Goal: Communication & Community: Answer question/provide support

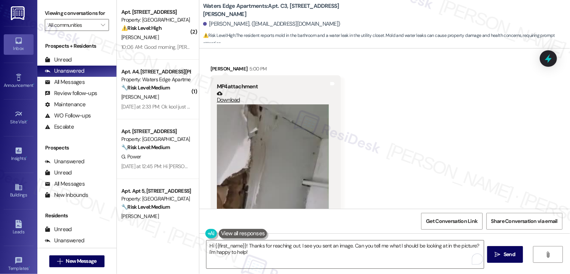
scroll to position [834, 0]
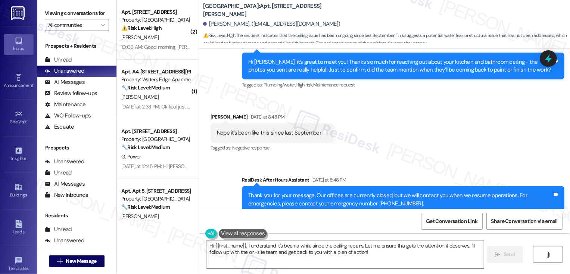
scroll to position [707, 0]
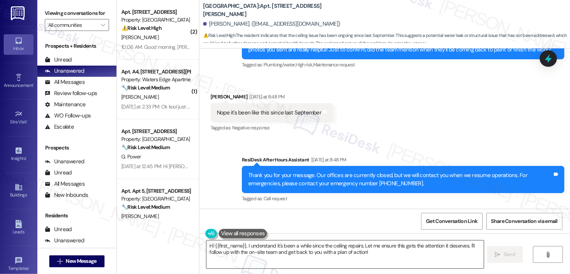
click at [303, 254] on textarea "Hi {{first_name}}, I understand it's been a while since the ceiling repairs. Le…" at bounding box center [344, 255] width 277 height 28
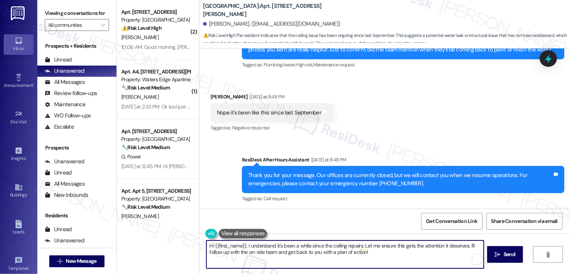
drag, startPoint x: 227, startPoint y: 247, endPoint x: 203, endPoint y: 246, distance: 24.3
click at [206, 246] on textarea "Hi {{first_name}}, I understand it's been a while since the ceiling repairs. Le…" at bounding box center [344, 255] width 277 height 28
drag, startPoint x: 336, startPoint y: 246, endPoint x: 355, endPoint y: 263, distance: 25.4
click at [355, 263] on textarea "Got it! I understand it's been a while since the ceiling repairs. Let me ensure…" at bounding box center [344, 255] width 277 height 28
type textarea "Got it! I understand it's been a while since the ceiling repairs. I'll go ahead…"
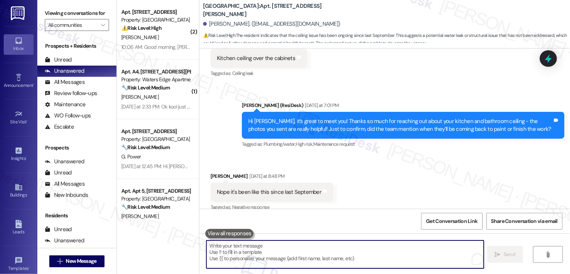
scroll to position [615, 0]
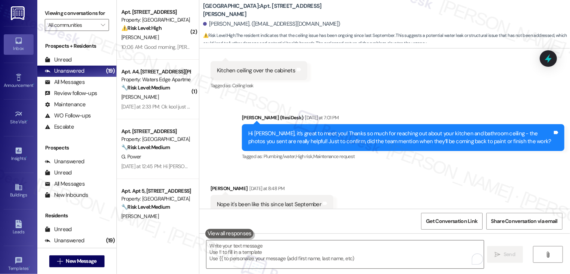
drag, startPoint x: 197, startPoint y: 10, endPoint x: 261, endPoint y: 13, distance: 63.5
click at [261, 14] on div "Willow Creek Apartments: Apt. Unit B4, 982 Smith Street Hayah Hassan. (missbali…" at bounding box center [384, 22] width 370 height 41
copy b "Willow Creek Apartments"
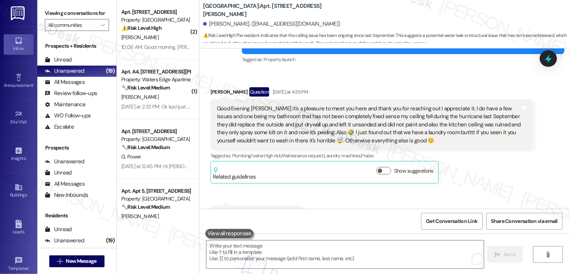
scroll to position [111, 0]
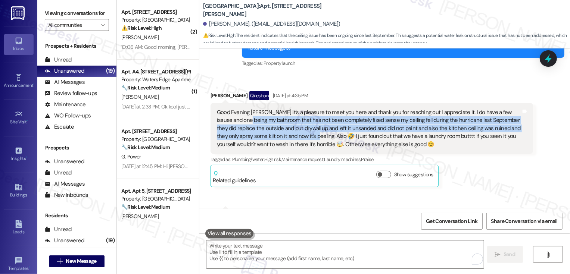
drag, startPoint x: 232, startPoint y: 120, endPoint x: 290, endPoint y: 133, distance: 59.6
click at [290, 134] on div "Good Evening Sarah it's a pleasure to meet you here and thank you for reaching …" at bounding box center [369, 129] width 304 height 40
copy div "y bathroom that has not been completely fixed sense my ceiling fell during the …"
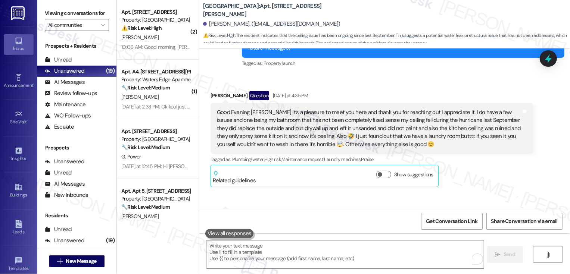
click at [431, 114] on div "Good Evening Sarah it's a pleasure to meet you here and thank you for reaching …" at bounding box center [369, 129] width 304 height 40
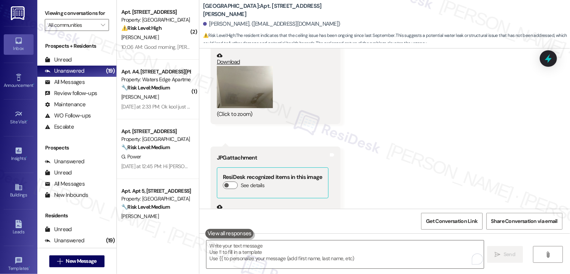
scroll to position [355, 0]
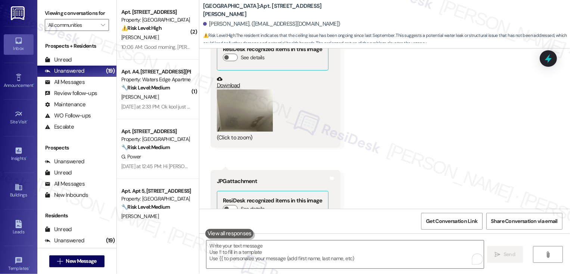
click at [227, 85] on link "Download" at bounding box center [273, 82] width 112 height 13
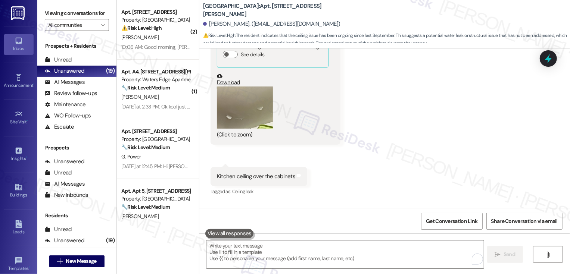
scroll to position [507, 0]
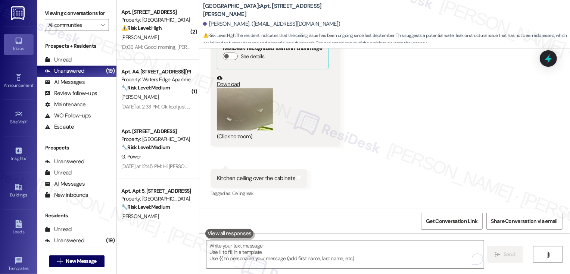
click at [229, 84] on link "Download" at bounding box center [273, 81] width 112 height 13
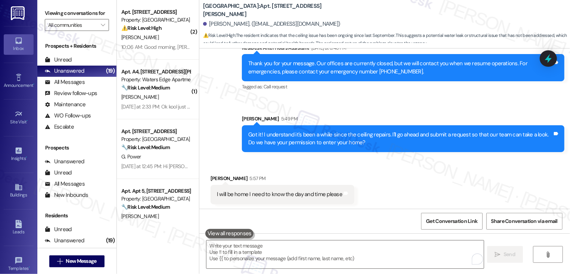
scroll to position [819, 0]
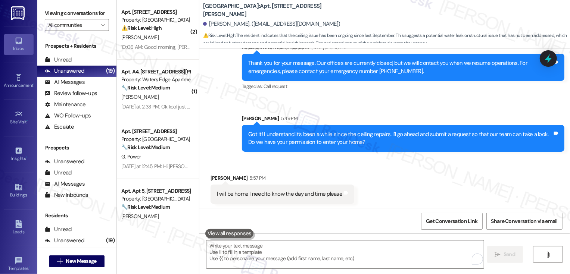
click at [435, 162] on div "Received via SMS Hayah Hassan 5:57 PM I will be home I need to know the day and…" at bounding box center [384, 183] width 370 height 52
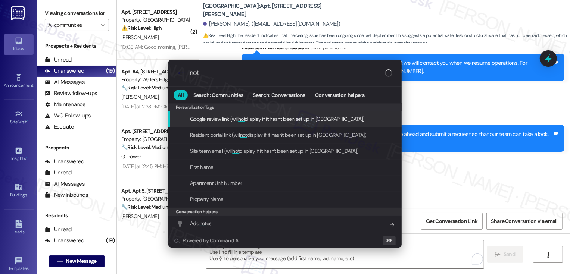
type input "note"
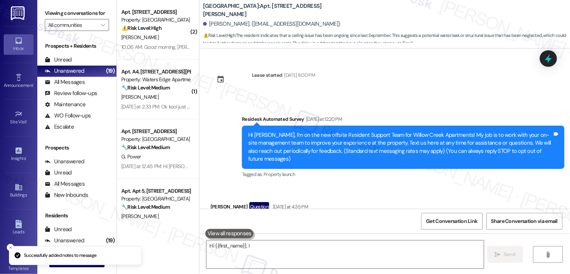
scroll to position [913, 0]
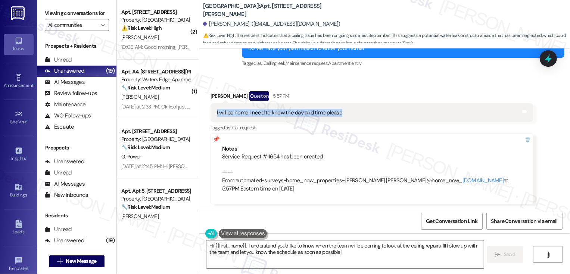
drag, startPoint x: 210, startPoint y: 111, endPoint x: 332, endPoint y: 116, distance: 121.7
click at [332, 116] on div "I will be home I need to know the day and time please Tags and notes" at bounding box center [371, 112] width 322 height 19
copy div "I will be home I need to know the day and time please"
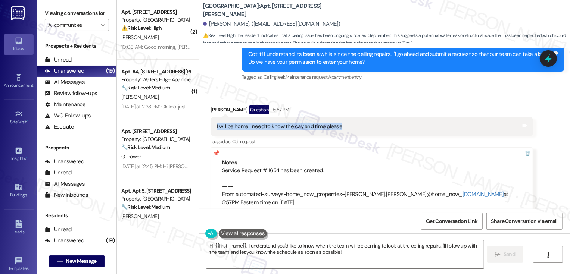
scroll to position [870, 0]
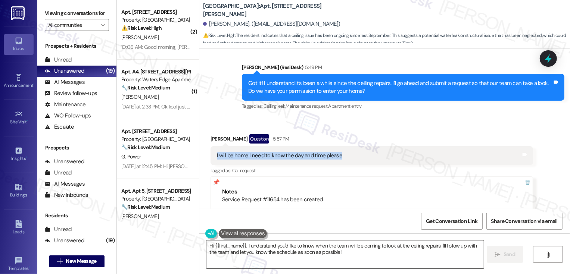
click at [272, 255] on textarea "Hi {{first_name}}, I understand you'd like to know when the team will be coming…" at bounding box center [344, 255] width 277 height 28
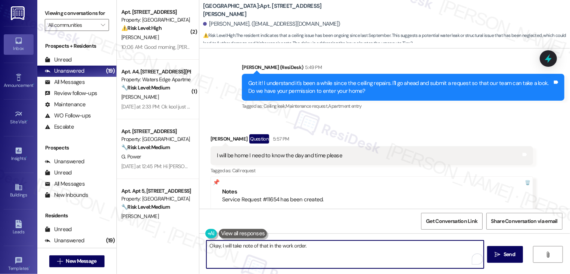
drag, startPoint x: 220, startPoint y: 246, endPoint x: 306, endPoint y: 246, distance: 85.4
click at [305, 246] on textarea "Okay, I will take note of that in the work order." at bounding box center [344, 255] width 277 height 28
click at [318, 248] on textarea "Okay, I've taken note of that in the work order! Can we help you with anything …" at bounding box center [344, 255] width 277 height 28
type textarea "Okay, I've taken note of that in the work order! Can I help you with anything e…"
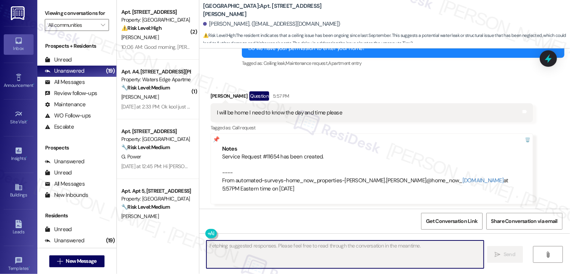
scroll to position [965, 0]
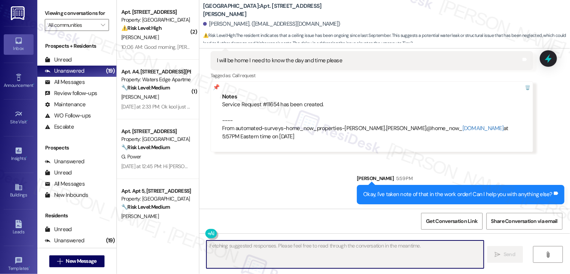
click at [266, 105] on div "Service Request #11654 has been created. ---- From automated-surveys-home_now_p…" at bounding box center [371, 121] width 299 height 40
copy div "11654"
click at [270, 178] on div "Sent via SMS Sarah 5:59 PM Okay, I've taken note of that in the work order! Can…" at bounding box center [384, 184] width 370 height 52
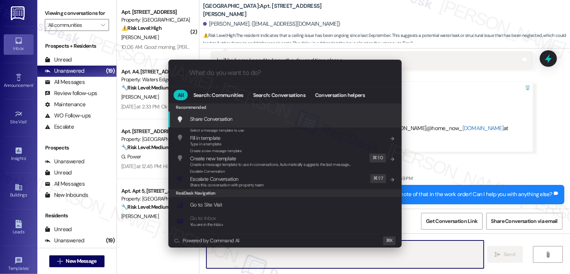
type textarea "Hi"
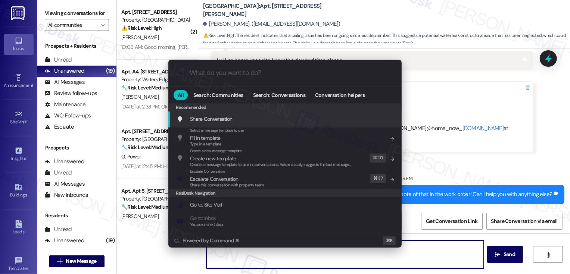
type input "e"
type textarea "Hi"
type input "es"
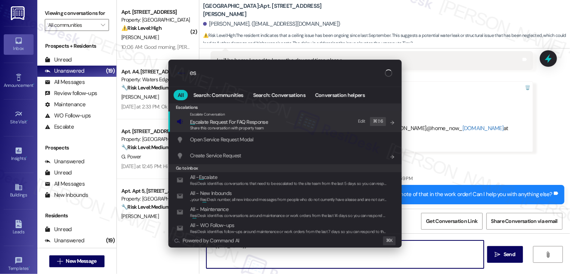
type textarea "Hi {{first_name}},"
type input "escala"
type textarea "Hi {{first_name}}, I"
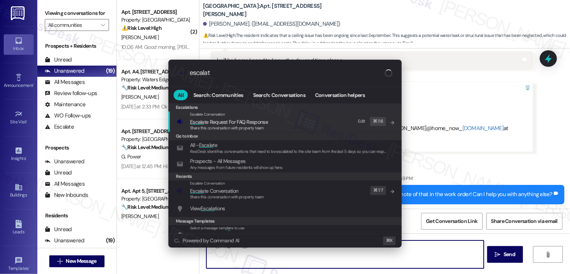
type input "escalate"
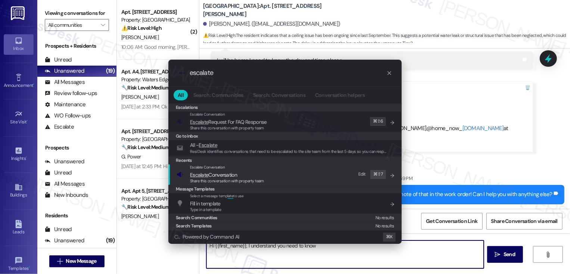
type textarea "Hi {{first_name}}, I understand you need to know the"
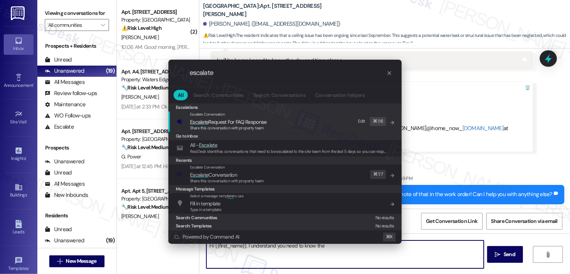
type input "escalate"
click at [202, 172] on span "Escalate" at bounding box center [199, 175] width 18 height 7
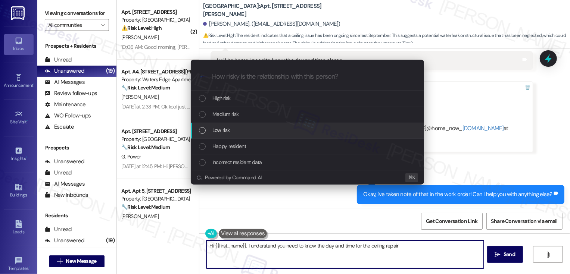
click at [213, 134] on span "Low risk" at bounding box center [220, 130] width 17 height 8
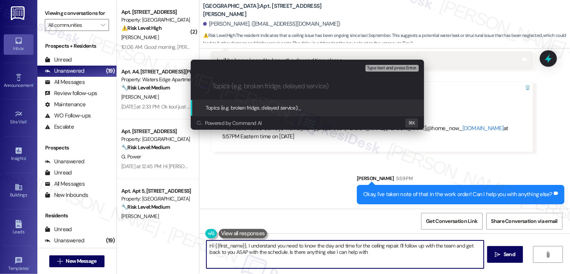
type textarea "Hi {{first_name}}, I understand you need to know the day and time for the ceili…"
paste input "11654"
type input "kitchen and bathroom ceiling (Work Order #11654 submitted by ResiDesk)"
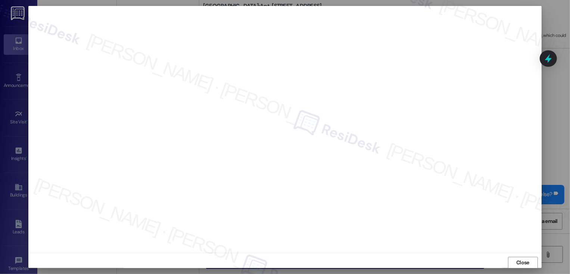
scroll to position [0, 0]
click at [527, 260] on button "Close" at bounding box center [523, 263] width 30 height 12
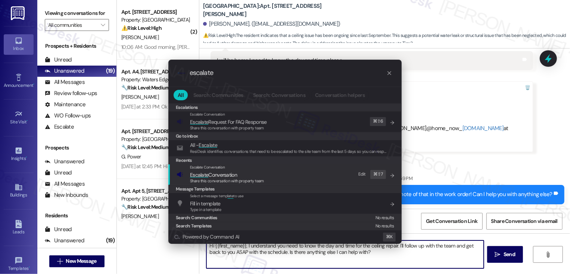
type input "escalate"
click at [237, 172] on span "Escalate Conversation" at bounding box center [213, 175] width 47 height 7
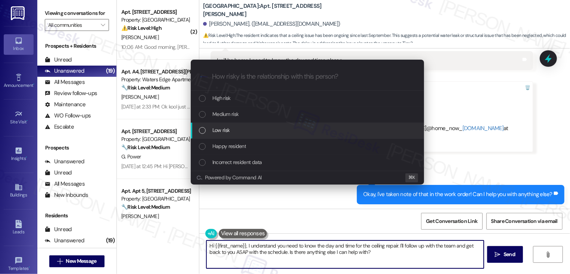
click at [235, 128] on div "Low risk" at bounding box center [308, 130] width 218 height 8
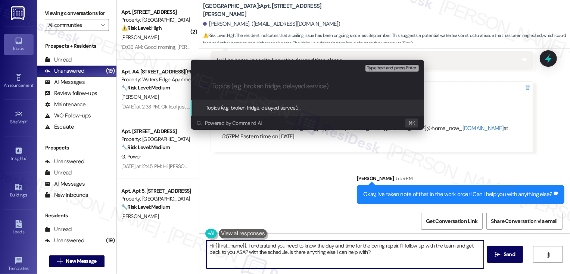
paste input "kitchen and bathroom ceiling (Work Order #11654 submitted by ResiDesk)"
type input "kitchen and bathroom ceiling (Work Order #11654 submitted by ResiDesk)"
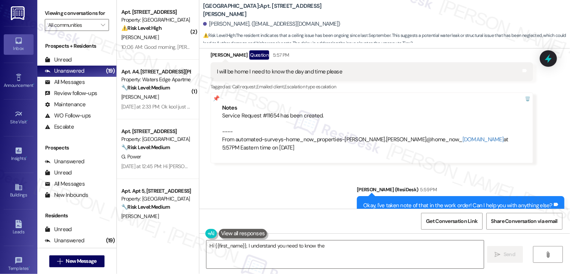
scroll to position [913, 0]
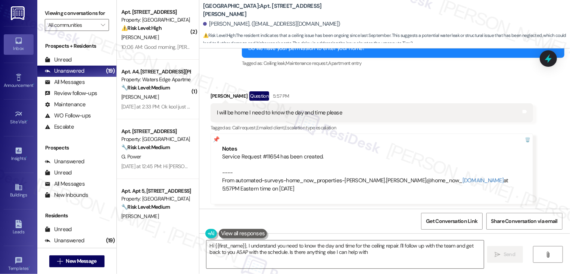
type textarea "Hi {{first_name}}, I understand you need to know the day and time for the ceili…"
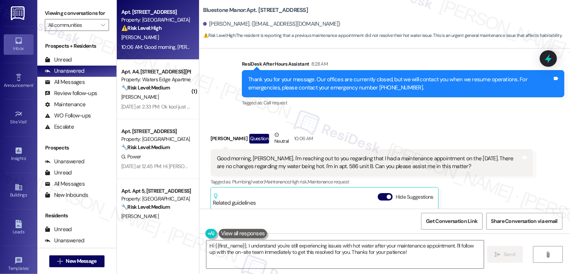
scroll to position [242, 0]
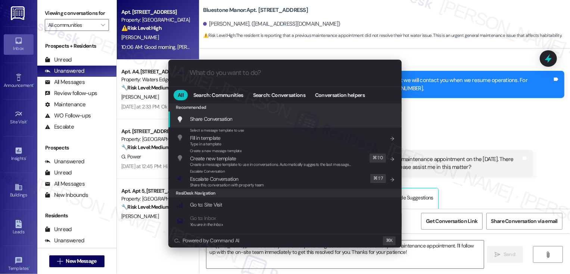
click at [451, 109] on div ".cls-1{fill:#0a055f;}.cls-2{fill:#0cc4c4;} resideskLogoBlueOrange All Search: C…" at bounding box center [285, 137] width 570 height 274
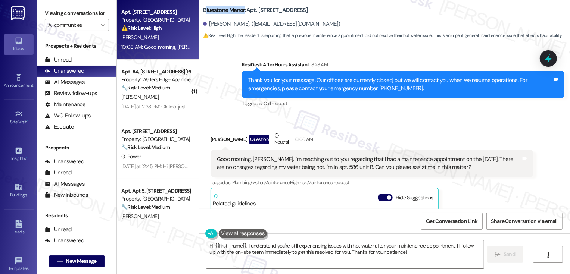
drag, startPoint x: 200, startPoint y: 10, endPoint x: 239, endPoint y: 13, distance: 39.7
click at [239, 13] on b "Bluestone Manor: Apt. 558-BR, 59 Hurricane Shoals Rd NE" at bounding box center [255, 10] width 105 height 8
copy b "luestone Manor"
click at [220, 10] on b "Bluestone Manor: Apt. 558-BR, 59 Hurricane Shoals Rd NE" at bounding box center [255, 10] width 105 height 8
drag, startPoint x: 198, startPoint y: 11, endPoint x: 240, endPoint y: 12, distance: 41.8
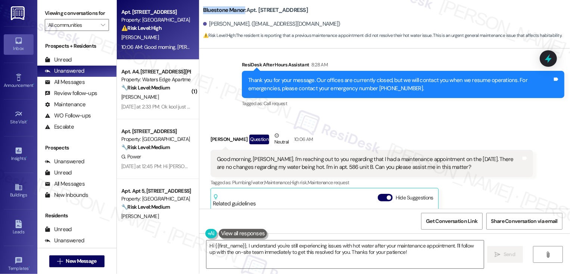
click at [240, 12] on b "Bluestone Manor: Apt. 558-BR, 59 Hurricane Shoals Rd NE" at bounding box center [255, 10] width 105 height 8
copy b "Bluestone Manor"
drag, startPoint x: 275, startPoint y: 10, endPoint x: 346, endPoint y: 10, distance: 71.2
click at [346, 11] on div "Bluestone Manor: Apt. 558-BR, 59 Hurricane Shoals Rd NE" at bounding box center [277, 10] width 149 height 9
copy b "59 Hurricane Shoals Rd NE"
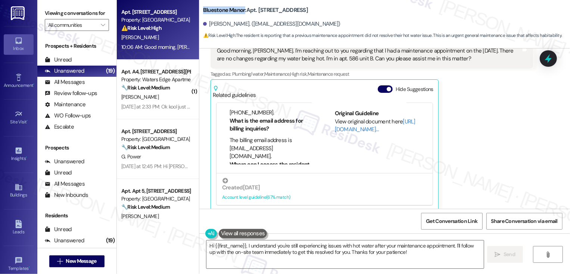
scroll to position [153, 0]
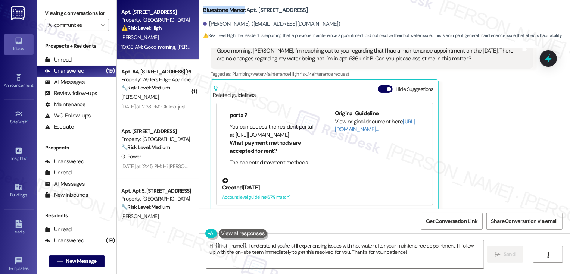
click at [258, 194] on div "Account level guideline ( 67 % match)" at bounding box center [324, 198] width 205 height 8
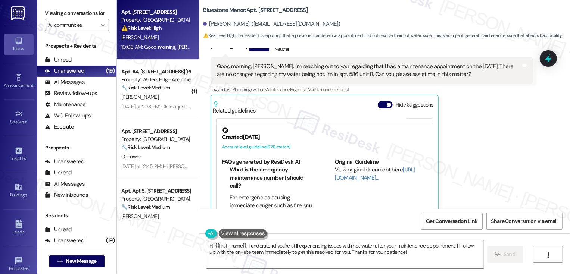
scroll to position [351, 0]
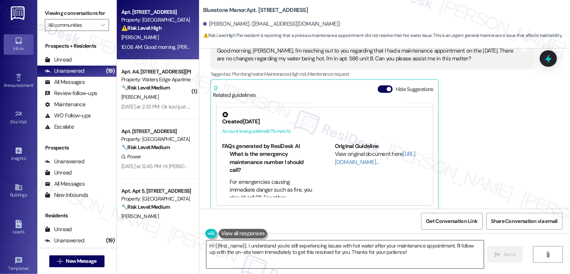
click at [240, 248] on textarea "Hi {{first_name}}, I understand you're still experiencing issues with hot water…" at bounding box center [344, 255] width 277 height 28
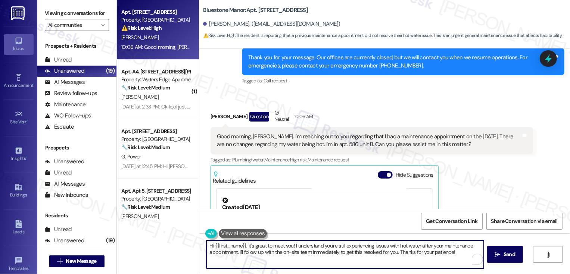
scroll to position [262, 0]
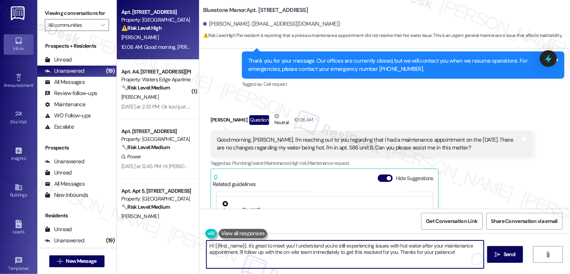
type textarea "Hi {{first_name}}, it's great to meet you! I understand you're still experienci…"
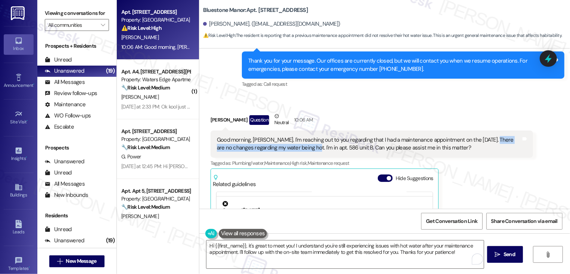
drag, startPoint x: 480, startPoint y: 131, endPoint x: 302, endPoint y: 139, distance: 178.1
click at [301, 140] on div "Good morning, Sarah. I'm reaching out to you regarding that I had a maintenance…" at bounding box center [369, 144] width 304 height 16
copy div "There are no changes regarding my water being hot."
click at [509, 158] on div "Tagged as: Plumbing/water , Click to highlight conversations about Plumbing/wat…" at bounding box center [371, 163] width 322 height 11
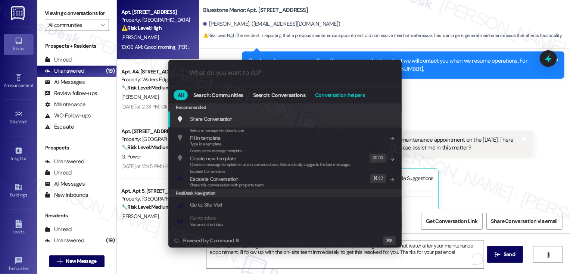
click at [352, 94] on span "Conversation helpers" at bounding box center [340, 95] width 50 height 5
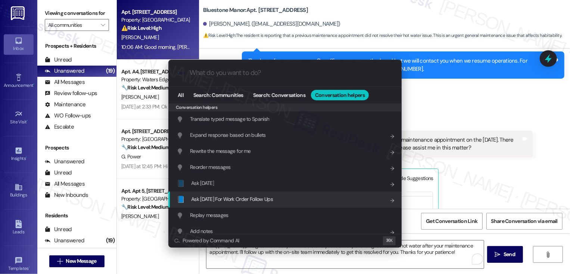
click at [260, 198] on span "Ask Friday For Work Order Follow Ups" at bounding box center [232, 199] width 82 height 7
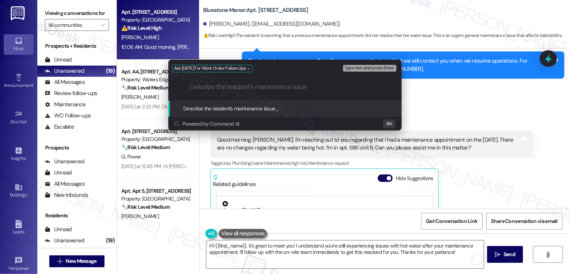
paste input "There are no changes regarding my water being hot."
type input "There are no changes regarding my water being hot."
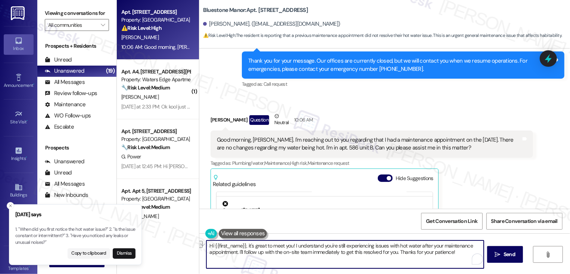
drag, startPoint x: 235, startPoint y: 254, endPoint x: 254, endPoint y: 263, distance: 22.0
click at [254, 263] on textarea "Hi {{first_name}}, it's great to meet you! I understand you're still experienci…" at bounding box center [344, 255] width 277 height 28
click at [234, 253] on textarea "Hi {{first_name}}, it's great to meet you! I understand you're still experienci…" at bounding box center [344, 255] width 277 height 28
paste textarea "’s great to meet you! I’m sorry to hear you’re still having trouble with the ho…"
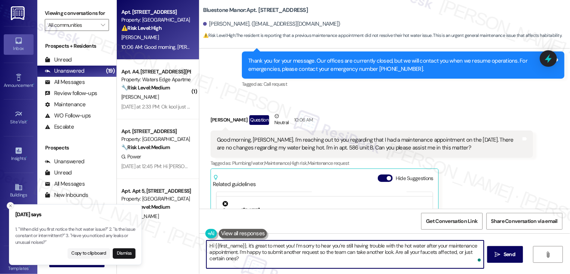
click at [11, 207] on icon "Close toast" at bounding box center [10, 206] width 4 height 4
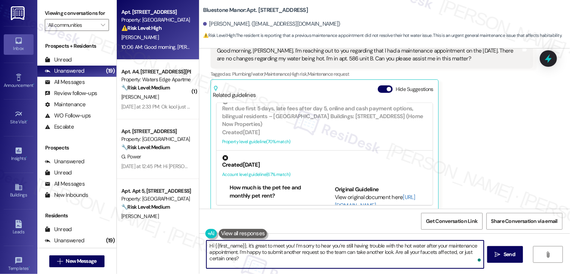
scroll to position [50, 0]
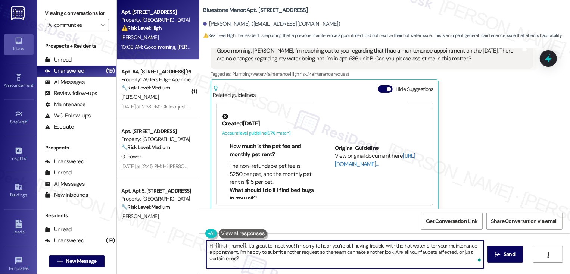
click at [346, 155] on link "[URL][DOMAIN_NAME]…" at bounding box center [375, 159] width 81 height 15
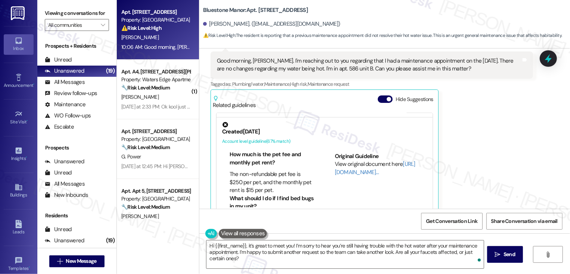
scroll to position [334, 0]
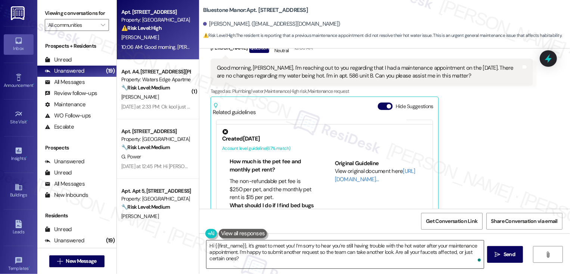
click at [373, 251] on textarea "Hi {{first_name}}, it’s great to meet you! I’m sorry to hear you’re still havin…" at bounding box center [344, 255] width 277 height 28
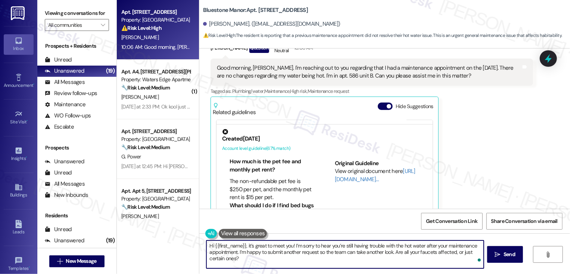
drag, startPoint x: 392, startPoint y: 251, endPoint x: 399, endPoint y: 267, distance: 17.7
click at [399, 267] on textarea "Hi {{first_name}}, it’s great to meet you! I’m sorry to hear you’re still havin…" at bounding box center [344, 255] width 277 height 28
paste textarea "Check and reset the button next to the thermostat on the water heater"
click at [430, 252] on textarea "Hi {{first_name}}, it’s great to meet you! I’m sorry to hear you’re still havin…" at bounding box center [344, 255] width 277 height 28
click at [245, 221] on div "Get Conversation Link Share Conversation via email" at bounding box center [384, 221] width 370 height 25
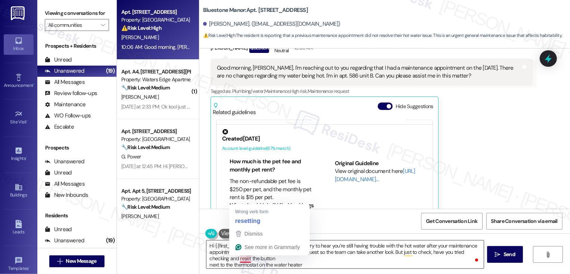
click at [241, 259] on textarea "Hi {{first_name}}, it’s great to meet you! I’m sorry to hear you’re still havin…" at bounding box center [344, 255] width 277 height 28
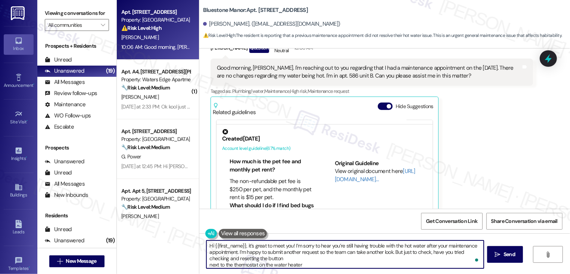
click at [206, 264] on textarea "Hi {{first_name}}, it’s great to meet you! I’m sorry to hear you’re still havin…" at bounding box center [344, 255] width 277 height 28
click at [376, 258] on textarea "Hi {{first_name}}, it’s great to meet you! I’m sorry to hear you’re still havin…" at bounding box center [344, 255] width 277 height 28
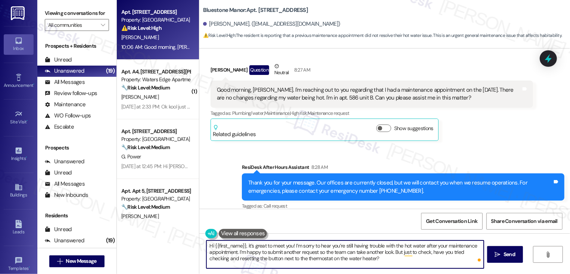
scroll to position [136, 0]
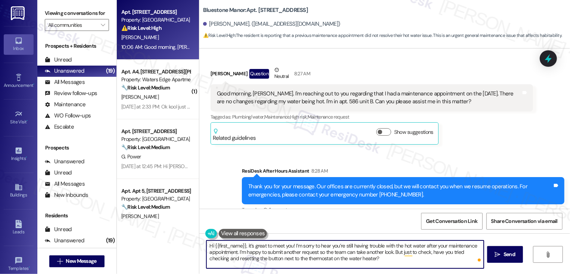
type textarea "Hi {{first_name}}, it’s great to meet you! I’m sorry to hear you’re still havin…"
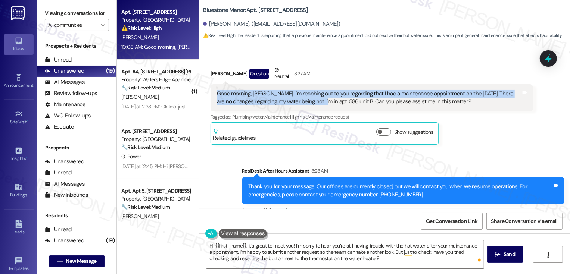
drag, startPoint x: 211, startPoint y: 85, endPoint x: 304, endPoint y: 87, distance: 93.3
click at [305, 90] on div "Good morning, Sarah. I'm reaching out to you regarding that I had a maintenance…" at bounding box center [369, 98] width 306 height 16
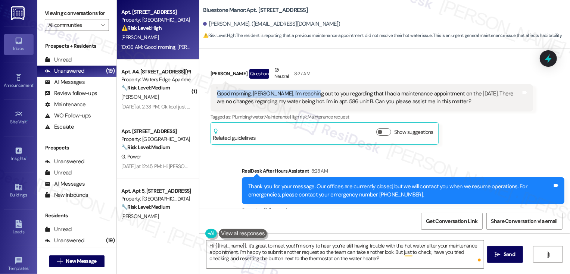
copy div "Good morning, Sarah. I'm reaching out to"
click at [292, 90] on div "Good morning, Sarah. I'm reaching out to you regarding that I had a maintenance…" at bounding box center [369, 98] width 304 height 16
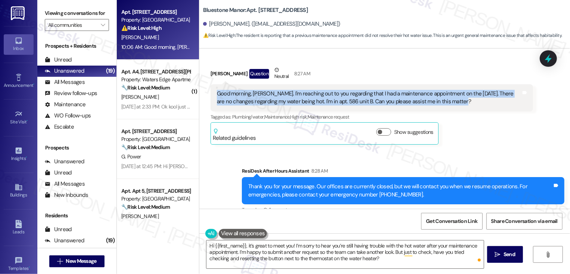
copy div "Good morning, Sarah. I'm reaching out to you regarding that I had a maintenance…"
drag, startPoint x: 212, startPoint y: 85, endPoint x: 442, endPoint y: 103, distance: 230.5
click at [442, 103] on div "Jamani Daniels Question Neutral 8:27 AM Good morning, Sarah. I'm reaching out t…" at bounding box center [371, 105] width 322 height 79
click at [318, 259] on textarea "Hi {{first_name}}, it’s great to meet you! I’m sorry to hear you’re still havin…" at bounding box center [344, 255] width 277 height 28
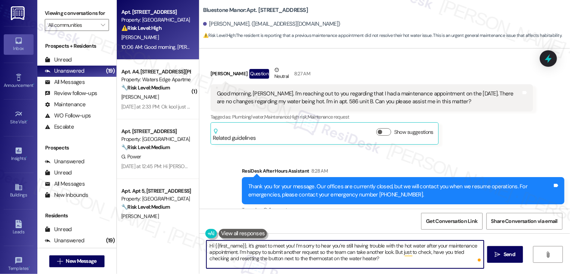
click at [368, 256] on textarea "Hi {{first_name}}, it’s great to meet you! I’m sorry to hear you’re still havin…" at bounding box center [344, 255] width 277 height 28
click at [326, 260] on textarea "Hi {{first_name}}, it’s great to meet you! I’m sorry to hear you’re still havin…" at bounding box center [344, 255] width 277 height 28
click at [499, 254] on icon "" at bounding box center [498, 255] width 6 height 6
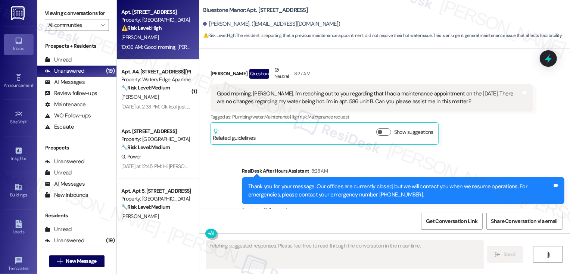
scroll to position [351, 0]
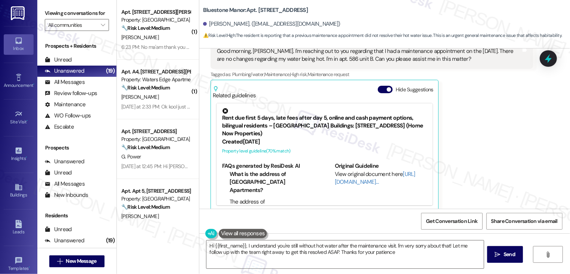
type textarea "Hi {{first_name}}, I understand you're still without hot water after the mainte…"
click at [529, 69] on div "Tagged as: Plumbing/water , Click to highlight conversations about Plumbing/wat…" at bounding box center [371, 74] width 322 height 11
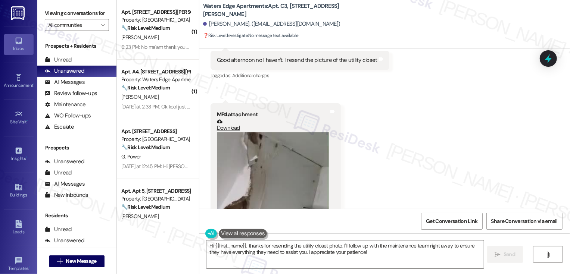
scroll to position [620, 0]
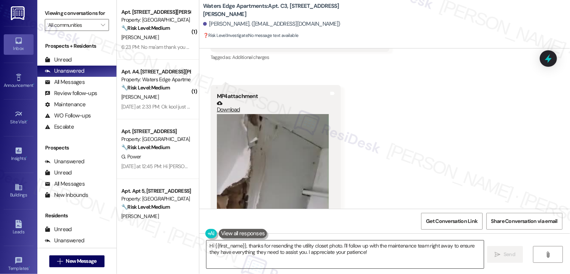
click at [230, 251] on textarea "Hi {{first_name}}, thanks for resending the utility closet photo. I'll follow u…" at bounding box center [344, 255] width 277 height 28
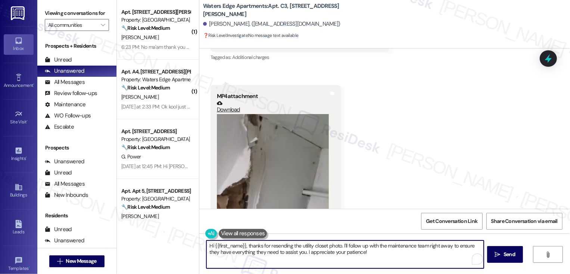
drag, startPoint x: 239, startPoint y: 245, endPoint x: 180, endPoint y: 238, distance: 59.3
click at [180, 238] on div "( 1 ) Apt. Unit B4, 982 Smith Street Property: Willow Creek Apartments 🔧 Risk L…" at bounding box center [343, 137] width 453 height 274
click at [297, 245] on textarea "Thanks for resending the utility closet photo. I'll follow up with the maintena…" at bounding box center [344, 255] width 277 height 28
click at [254, 248] on textarea "Thanks for resending the utility closet. I'll follow up with the maintenance te…" at bounding box center [344, 255] width 277 height 28
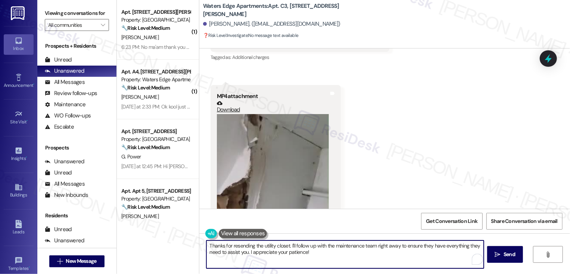
click at [254, 248] on textarea "Thanks for resending the utility closet. I'll follow up with the maintenance te…" at bounding box center [344, 255] width 277 height 28
drag, startPoint x: 331, startPoint y: 245, endPoint x: 367, endPoint y: 263, distance: 39.9
click at [367, 263] on textarea "Thanks for sending a video of the utility closet situation. I'll follow up with…" at bounding box center [344, 255] width 277 height 28
click at [360, 258] on textarea "Thanks for sending a video of the utility closet situation. I'll follow up with…" at bounding box center [344, 255] width 277 height 28
drag, startPoint x: 329, startPoint y: 244, endPoint x: 439, endPoint y: 254, distance: 109.7
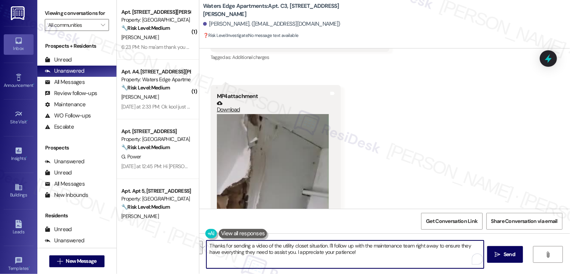
click at [439, 254] on textarea "Thanks for sending a video of the utility closet situation. I'll follow up with…" at bounding box center [344, 255] width 277 height 28
click at [307, 257] on textarea "Thanks for sending a video of the utility closet situation. I'll follow up with…" at bounding box center [344, 255] width 277 height 28
drag, startPoint x: 280, startPoint y: 252, endPoint x: 326, endPoint y: 245, distance: 46.1
click at [326, 245] on textarea "Thanks for sending a video of the utility closet situation. I'll follow up with…" at bounding box center [344, 255] width 277 height 28
click at [315, 247] on textarea "Thanks for sending a video of the utility closet situation. I'll reach out to t…" at bounding box center [344, 255] width 277 height 28
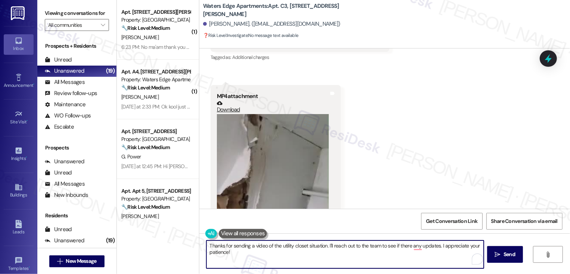
click at [315, 247] on textarea "Thanks for sending a video of the utility closet situation. I'll reach out to t…" at bounding box center [344, 255] width 277 height 28
type textarea "Thanks for sending a video of the utility closet! I'll reach out to the team to…"
click at [496, 255] on icon "" at bounding box center [498, 255] width 6 height 6
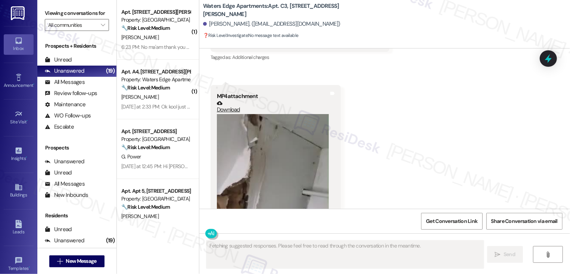
scroll to position [736, 0]
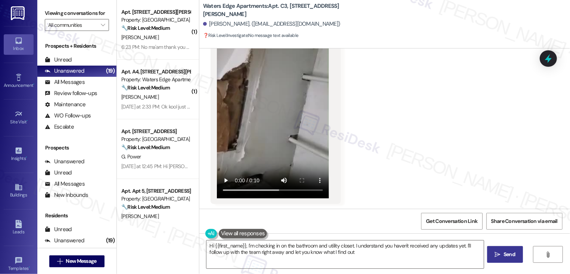
type textarea "Hi {{first_name}}, I'm checking in on the bathroom and utility closet. I unders…"
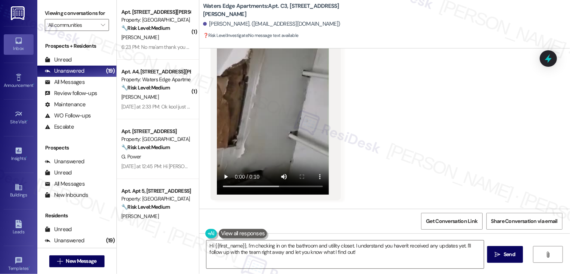
scroll to position [788, 0]
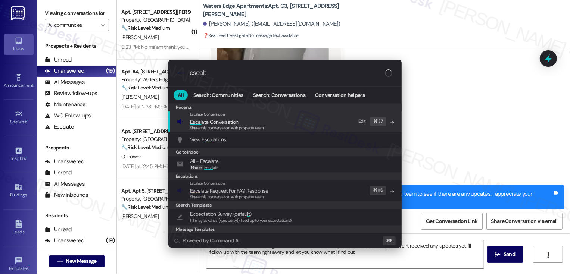
type input "escalte"
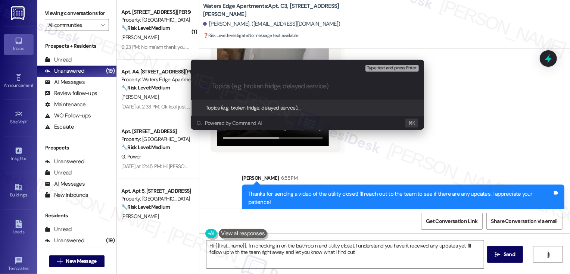
click at [514, 106] on div "Escalate Conversation Low risk Topics (e.g. broken fridge, delayed service) Any…" at bounding box center [285, 137] width 570 height 274
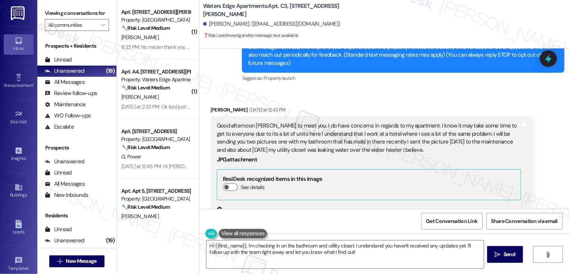
scroll to position [112, 0]
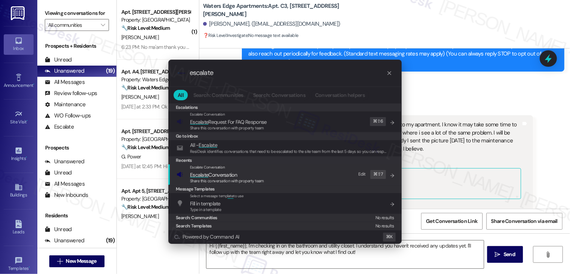
type input "escalate"
click at [236, 174] on span "Escalate Conversation" at bounding box center [213, 175] width 47 height 7
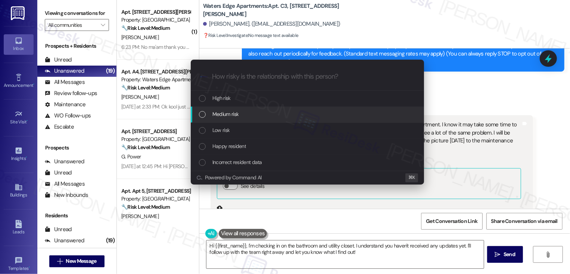
click at [221, 110] on span "Medium risk" at bounding box center [225, 114] width 26 height 8
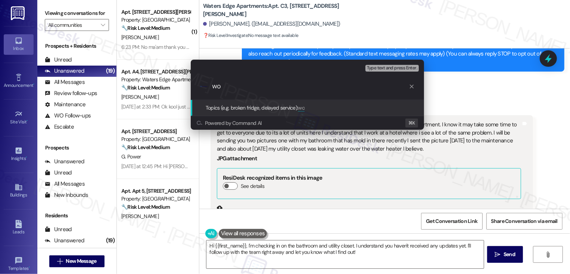
type input "w"
type input "Work Order Follow-up Requests: bathroom moisture and utility closet leak"
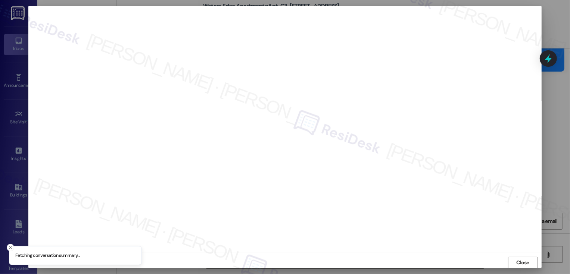
scroll to position [0, 0]
click at [527, 260] on button "Close" at bounding box center [523, 263] width 30 height 12
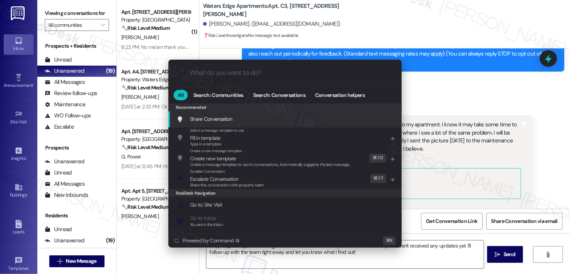
type input "s"
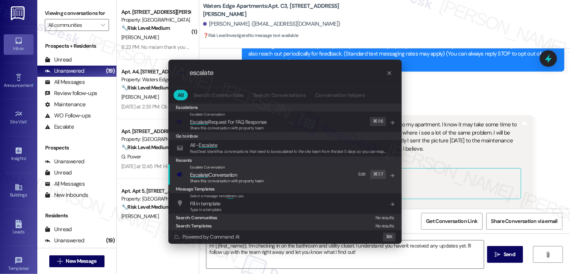
type input "escalate"
click at [283, 182] on div "Escalate Conversation Escalate Conversation Share this conversation with proper…" at bounding box center [285, 175] width 218 height 20
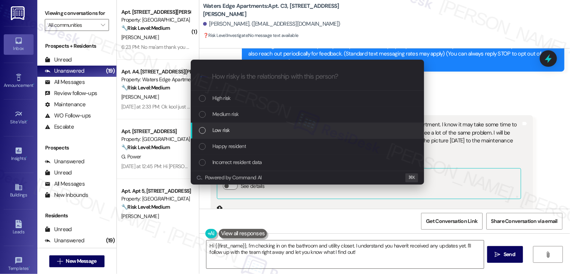
click at [236, 130] on div "Low risk" at bounding box center [308, 130] width 218 height 8
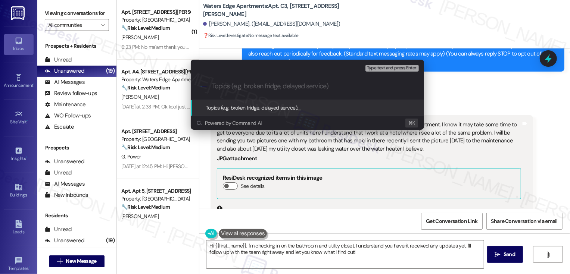
click at [440, 89] on div "Escalate Conversation Low risk Topics (e.g. broken fridge, delayed service) Any…" at bounding box center [285, 137] width 570 height 274
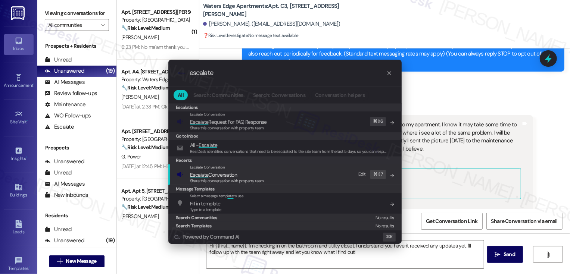
type input "escalate"
click at [224, 175] on span "Escalate Conversation" at bounding box center [213, 175] width 47 height 7
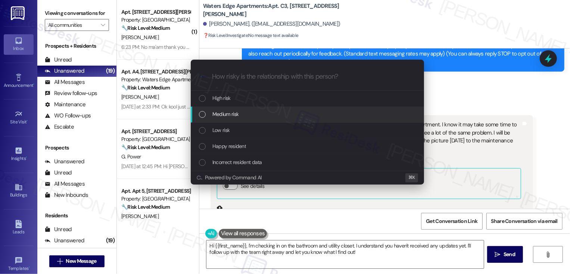
click at [223, 117] on span "Medium risk" at bounding box center [225, 114] width 26 height 8
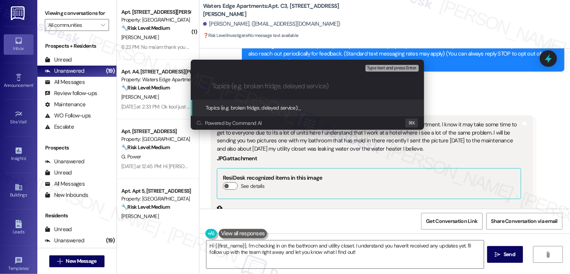
paste input "Work Order Follow-up Requests: bathroom moisture and utility closet leak"
type input "Work Order Follow-up Requests: bathroom moisture and utility closet leak"
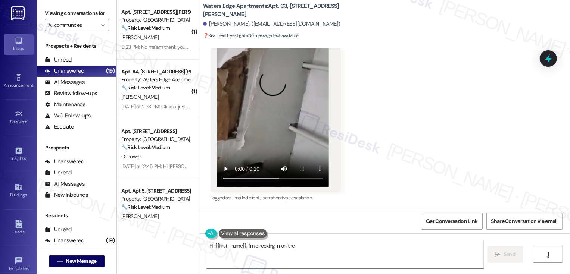
scroll to position [746, 0]
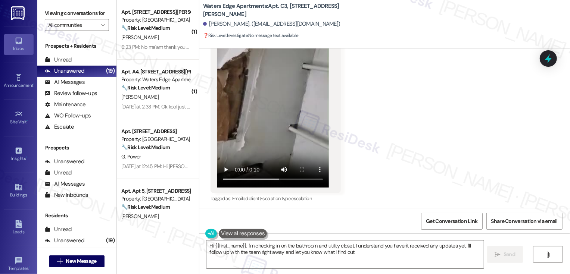
type textarea "Hi {{first_name}}, I'm checking in on the bathroom and utility closet. I unders…"
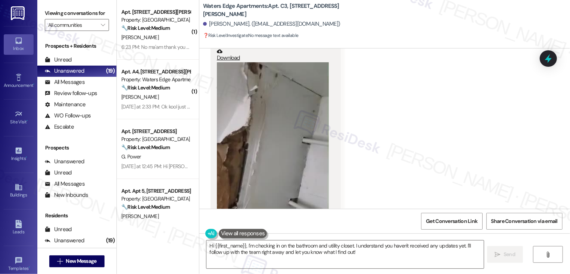
scroll to position [810, 0]
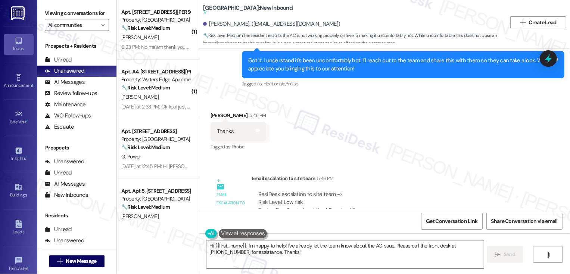
scroll to position [366, 0]
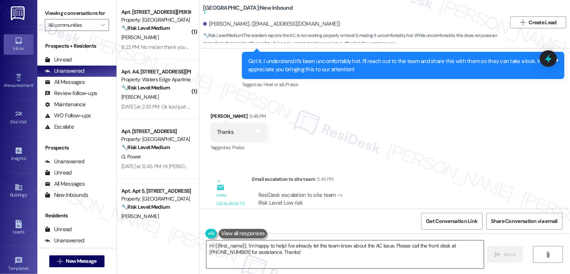
click at [288, 252] on textarea "Hi {{first_name}}, I'm happy to help! I've already let the team know about the …" at bounding box center [344, 255] width 277 height 28
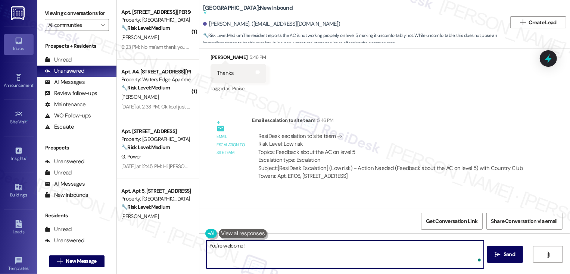
scroll to position [475, 0]
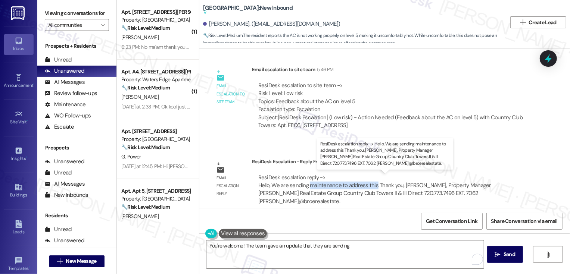
drag, startPoint x: 303, startPoint y: 185, endPoint x: 370, endPoint y: 186, distance: 66.8
click at [370, 186] on div "ResiDesk escalation reply -> Hello, We are sending maintenance to address this …" at bounding box center [374, 189] width 233 height 31
copy div "maintenance to address this"
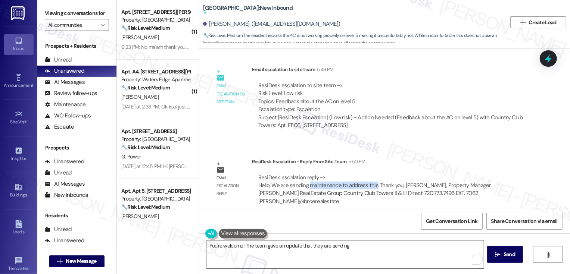
click at [370, 250] on textarea "You're welcome! The team gave an update that they are sending" at bounding box center [344, 255] width 277 height 28
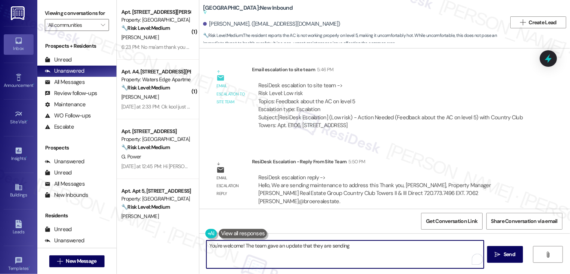
paste textarea "maintenance to address this"
type textarea "You're welcome! The team gave an update that they are sending maintenance to ad…"
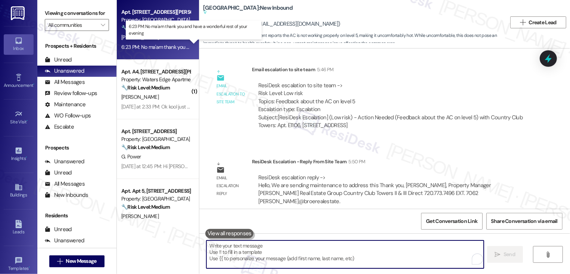
click at [156, 44] on div "6:23 PM: No ma'am thank you and have a wonderful rest of your evening 6:23 PM: …" at bounding box center [199, 47] width 156 height 7
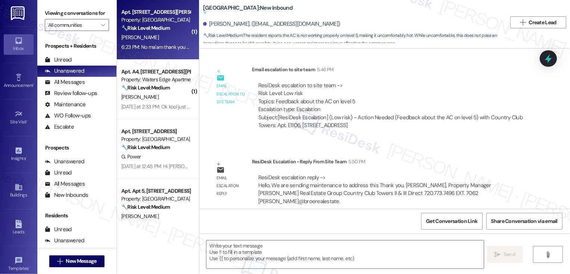
click at [156, 44] on div "6:23 PM: No ma'am thank you and have a wonderful rest of your evening 6:23 PM: …" at bounding box center [199, 47] width 156 height 7
type textarea "Fetching suggested responses. Please feel free to read through the conversation…"
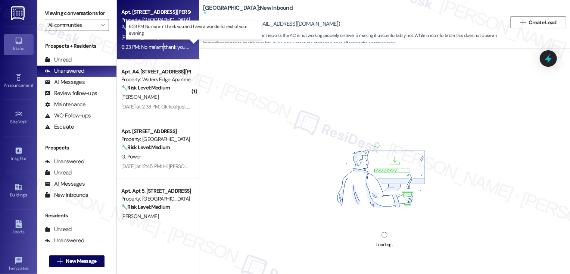
click at [156, 44] on div "6:23 PM: No ma'am thank you and have a wonderful rest of your evening 6:23 PM: …" at bounding box center [199, 47] width 156 height 7
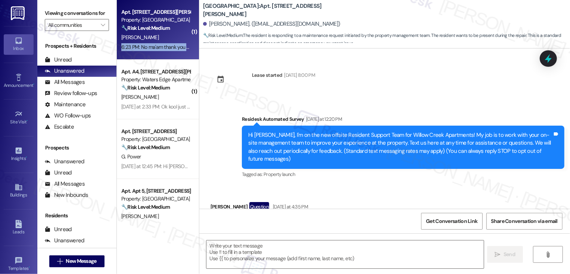
scroll to position [1139, 0]
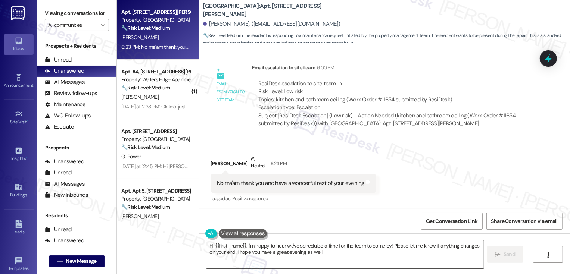
click at [378, 260] on textarea "Hi {{first_name}}, I'm happy to hear we've scheduled a time for the team to com…" at bounding box center [344, 255] width 277 height 28
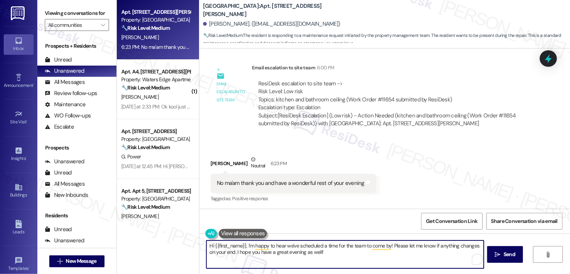
drag, startPoint x: 231, startPoint y: 253, endPoint x: 195, endPoint y: 240, distance: 37.3
click at [199, 240] on div "Hi {{first_name}}, I'm happy to hear we've scheduled a time for the team to com…" at bounding box center [384, 262] width 370 height 56
type textarea "You're very welcome! I hope you have a great evening as well!"
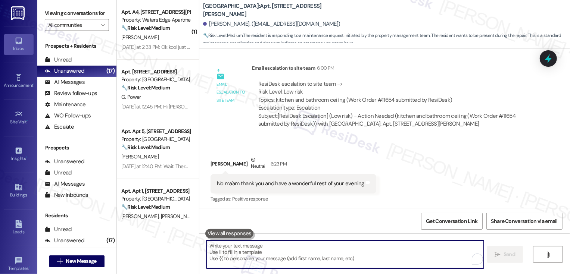
scroll to position [1191, 0]
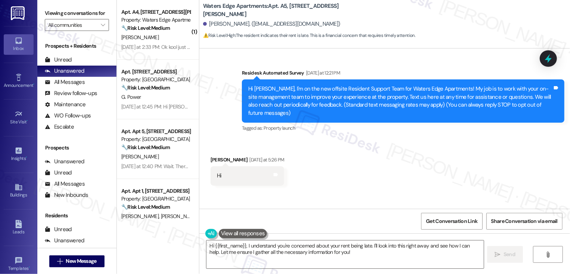
scroll to position [308, 0]
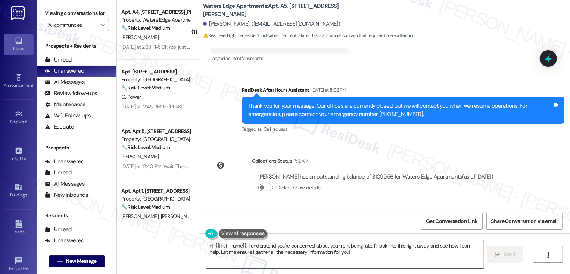
click at [372, 246] on textarea "Hi {{first_name}}, I understand you're concerned about your rent being late. I'…" at bounding box center [344, 255] width 277 height 28
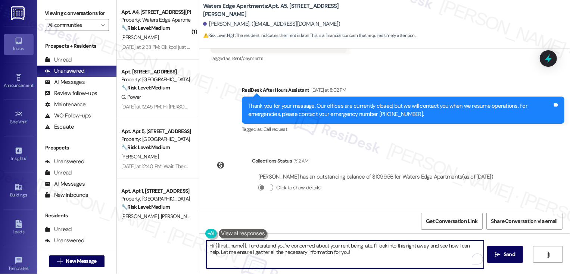
click at [374, 259] on textarea "Hi {{first_name}}, I understand you're concerned about your rent being late. I'…" at bounding box center [344, 255] width 277 height 28
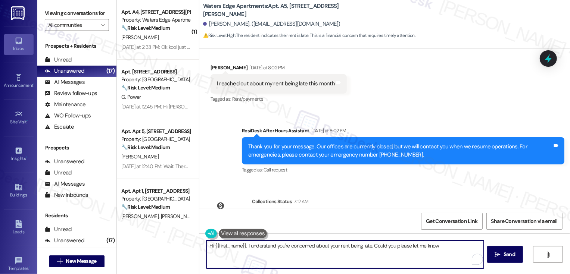
scroll to position [267, 0]
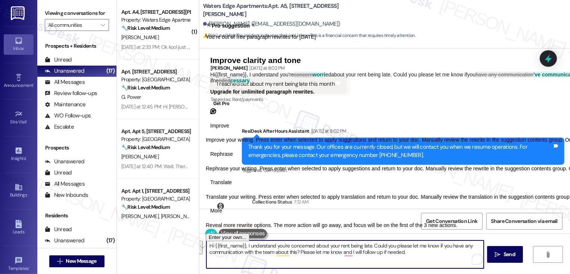
click at [245, 261] on textarea "Hi {{first_name}}, I understand you're concerned about your rent being late. Co…" at bounding box center [344, 255] width 277 height 28
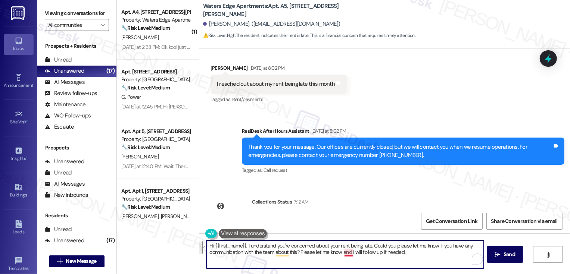
click at [342, 254] on textarea "Hi {{first_name}}, I understand you're concerned about your rent being late. Co…" at bounding box center [344, 255] width 277 height 28
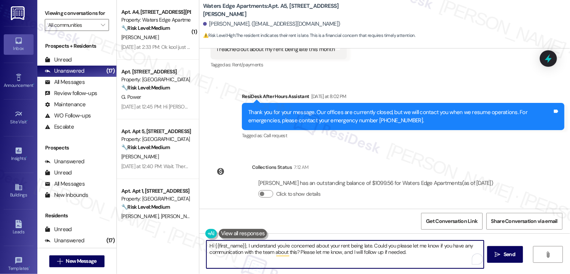
scroll to position [308, 0]
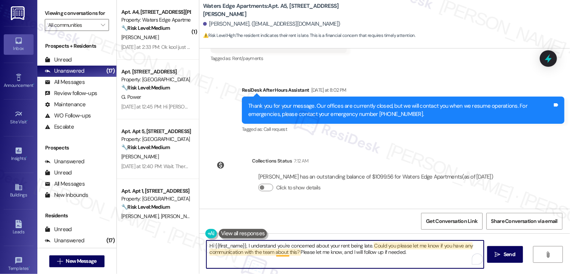
click at [279, 254] on textarea "Hi {{first_name}}, I understand you're concerned about your rent being late. Co…" at bounding box center [344, 255] width 277 height 28
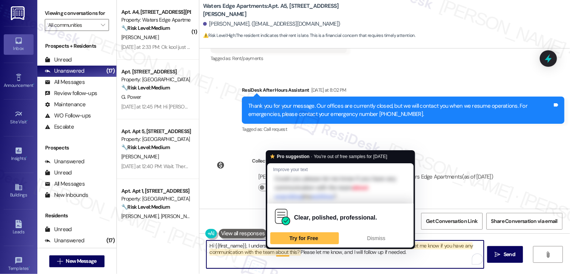
click at [279, 254] on textarea "Hi {{first_name}}, I understand you're concerned about your rent being late. Co…" at bounding box center [344, 255] width 277 height 28
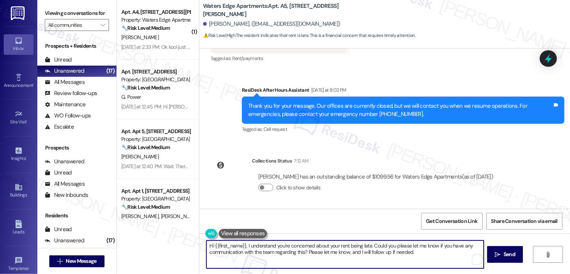
click at [286, 254] on textarea "Hi {{first_name}}, I understand you're concerned about your rent being late. Co…" at bounding box center [344, 255] width 277 height 28
click at [317, 259] on textarea "Hi {{first_name}}, I understand you're concerned about your rent being late. Co…" at bounding box center [344, 255] width 277 height 28
click at [334, 257] on textarea "Hi {{first_name}}, I understand you're concerned about your rent being late. Co…" at bounding box center [344, 255] width 277 height 28
paste textarea "I understand you’re concerned about your rent being marked late. Have you had a…"
click at [260, 247] on textarea "Hi {{first_name}}, I understand you're concerned about your rent being late. Co…" at bounding box center [344, 255] width 277 height 28
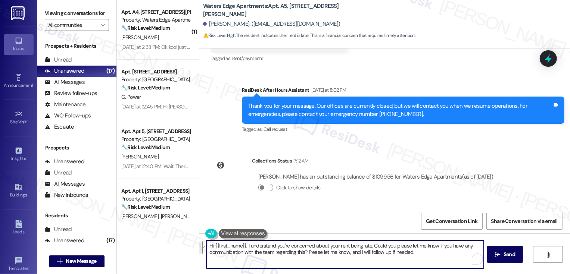
drag, startPoint x: 243, startPoint y: 246, endPoint x: 363, endPoint y: 257, distance: 120.2
click at [363, 258] on textarea "Hi {{first_name}}, I understand you're concerned about your rent being late. Co…" at bounding box center [344, 255] width 277 height 28
paste textarea "’re concerned about your rent being marked late. Have you had any communication…"
click at [369, 247] on textarea "Hi {{first_name}}, I understand you’re concerned about your rent being marked l…" at bounding box center [344, 255] width 277 height 28
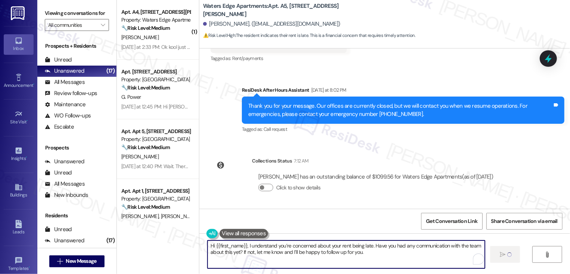
type textarea "Hi {{first_name}}, I understand you’re concerned about your rent being late. Ha…"
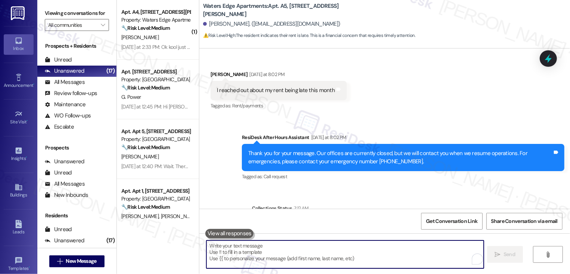
scroll to position [369, 0]
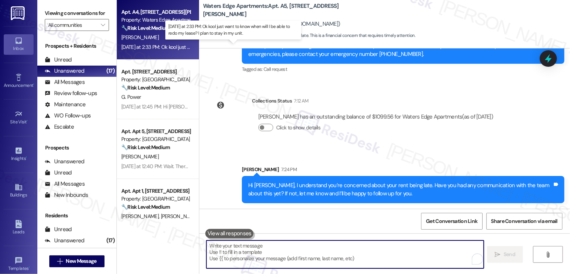
click at [160, 47] on div "Yesterday at 2:33 PM: Ok kool just want to know when will I be able to redo my …" at bounding box center [235, 47] width 228 height 7
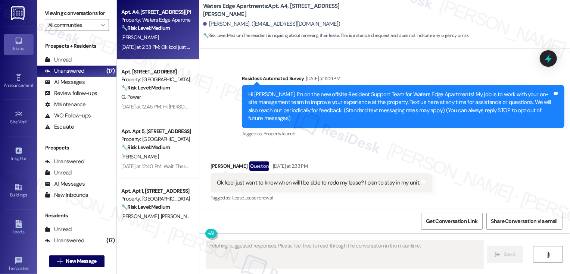
scroll to position [41, 0]
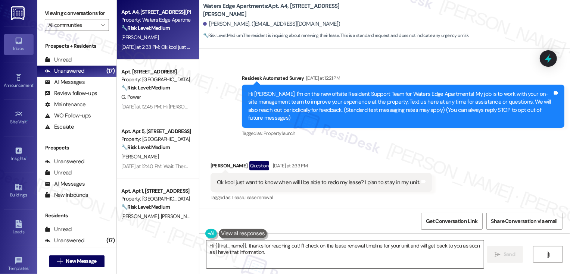
click at [206, 247] on textarea "Hi {{first_name}}, thanks for reaching out! I'll check on the lease renewal tim…" at bounding box center [344, 255] width 277 height 28
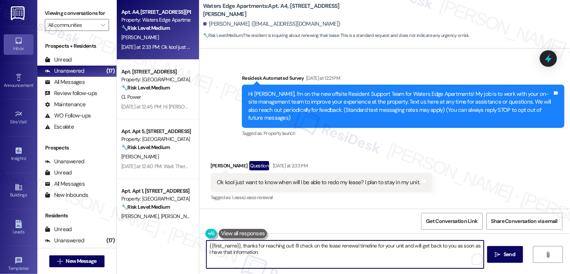
click at [206, 246] on textarea "{{first_name}}, thanks for reaching out! I'll check on the lease renewal timeli…" at bounding box center [344, 255] width 277 height 28
click at [288, 247] on textarea "It's nice to meet you, {{first_name}}! thanks for reaching out! I'll check on t…" at bounding box center [344, 255] width 277 height 28
click at [340, 250] on textarea "It's nice to meet you, {{first_name}}! Thanks for reaching out! I'll check on t…" at bounding box center [344, 255] width 277 height 28
click at [341, 246] on textarea "It's nice to meet you, {{first_name}}! Thanks for reaching out! I'll check on t…" at bounding box center [344, 255] width 277 height 28
click at [429, 247] on textarea "It's nice to meet you, {{first_name}}! Thanks for reaching out! I'm happy to ch…" at bounding box center [344, 255] width 277 height 28
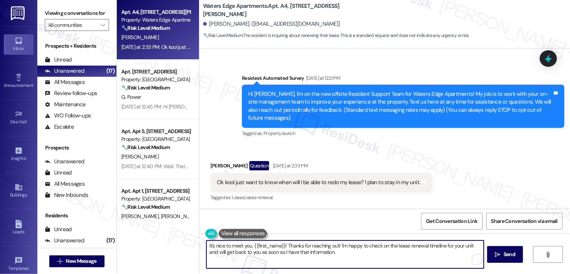
click at [429, 247] on textarea "It's nice to meet you, {{first_name}}! Thanks for reaching out! I'm happy to ch…" at bounding box center [344, 255] width 277 height 28
click at [424, 253] on textarea "It's nice to meet you, {{first_name}}! Thanks for reaching out! I'm happy to ch…" at bounding box center [344, 255] width 277 height 28
drag, startPoint x: 459, startPoint y: 245, endPoint x: 459, endPoint y: 255, distance: 9.3
click at [459, 256] on textarea "It's nice to meet you, {{first_name}}! Thanks for reaching out! I'm happy to ch…" at bounding box center [344, 255] width 277 height 28
paste textarea "’s great to meet you, {{first_name}}! Thanks for reaching out. I’d be happy to …"
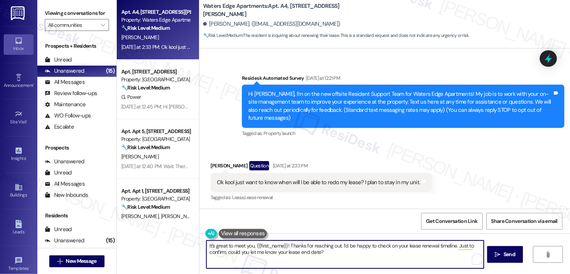
click at [336, 259] on textarea "It’s great to meet you, {{first_name}}! Thanks for reaching out. I’d be happy t…" at bounding box center [344, 255] width 277 height 28
click at [416, 246] on textarea "It’s great to meet you, {{first_name}}! Thanks for reaching out. I’d be happy t…" at bounding box center [344, 255] width 277 height 28
type textarea "It’s great to meet you, {{first_name}}! Thanks for reaching out. I’d be happy t…"
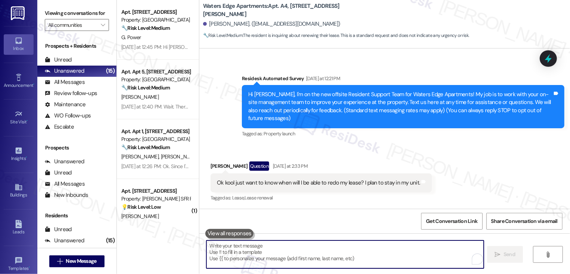
scroll to position [101, 0]
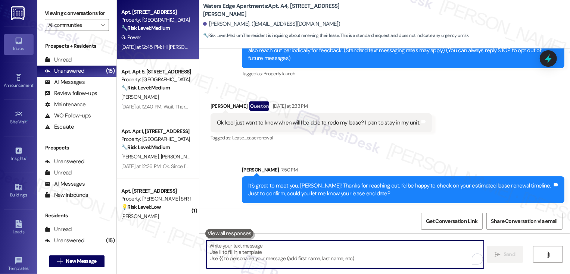
click at [154, 18] on div "Property: [GEOGRAPHIC_DATA]" at bounding box center [155, 20] width 69 height 8
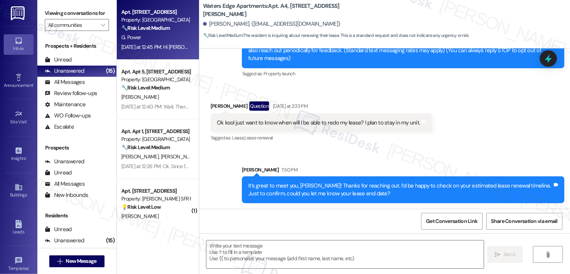
click at [154, 18] on div "Property: [GEOGRAPHIC_DATA]" at bounding box center [155, 20] width 69 height 8
type textarea "Fetching suggested responses. Please feel free to read through the conversation…"
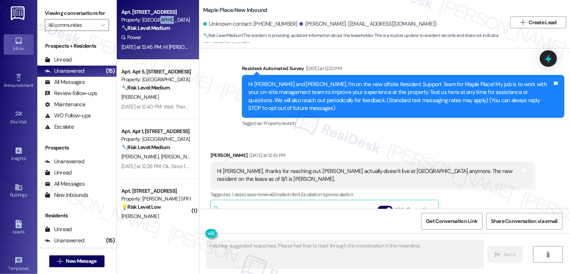
scroll to position [75, 0]
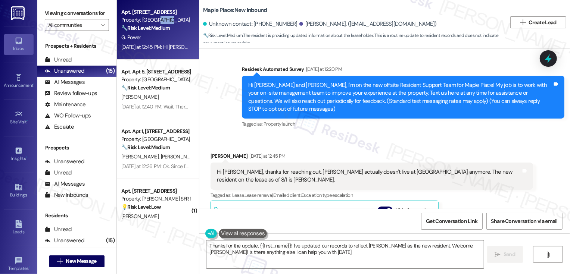
type textarea "Thanks for the update, {{first_name}}! I've updated our records to reflect Tim …"
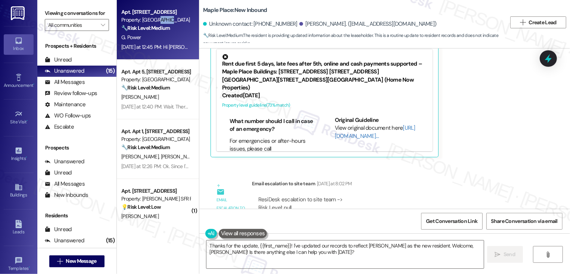
scroll to position [130, 0]
click at [446, 153] on div "Received via SMS Grace Power Yesterday at 12:45 PM Hi Sarah, thanks for reachin…" at bounding box center [371, 68] width 333 height 192
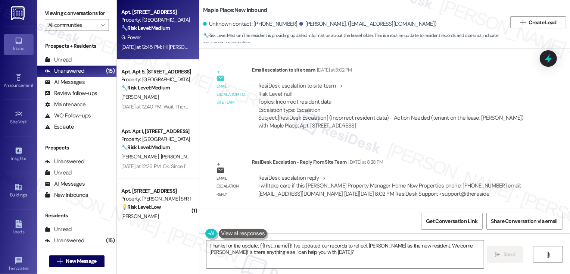
scroll to position [424, 0]
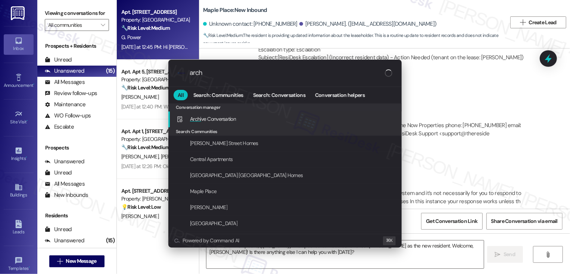
type input "archi"
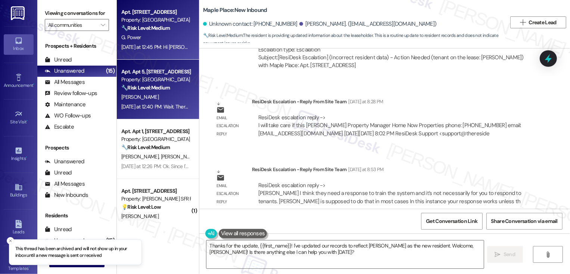
click at [154, 97] on div "[PERSON_NAME]" at bounding box center [155, 97] width 71 height 9
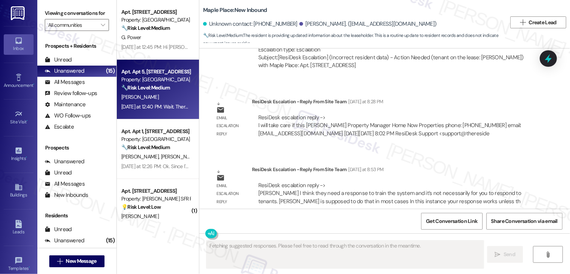
click at [154, 97] on div "[PERSON_NAME]" at bounding box center [155, 97] width 71 height 9
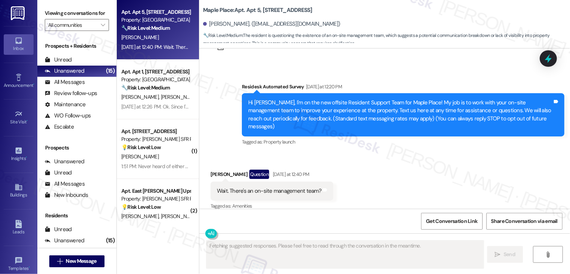
scroll to position [33, 0]
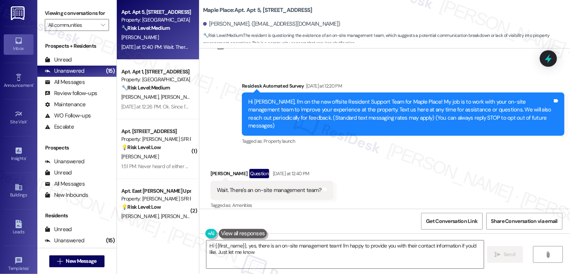
type textarea "Hi {{first_name}}, yes, there is an on-site management team! I'm happy to provi…"
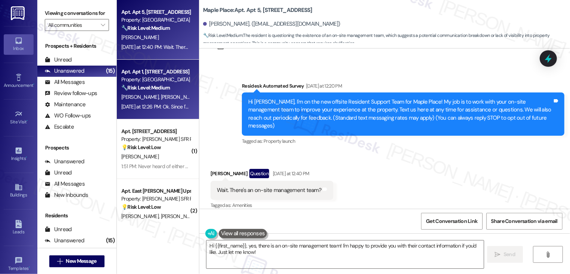
click at [137, 87] on strong "🔧 Risk Level: Medium" at bounding box center [145, 87] width 48 height 7
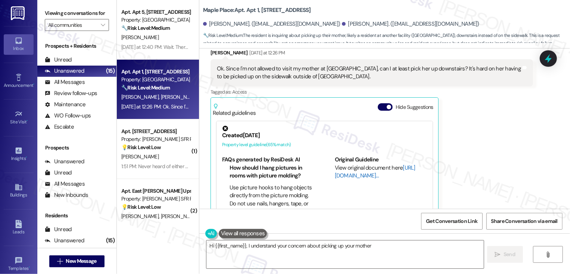
scroll to position [171, 0]
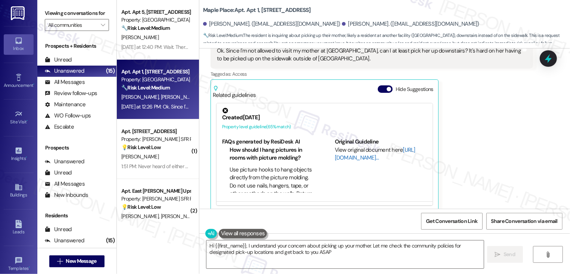
type textarea "Hi {{first_name}}, I understand your concern about picking up your mother. Let …"
click at [346, 151] on link "[URL][DOMAIN_NAME]…" at bounding box center [375, 153] width 81 height 15
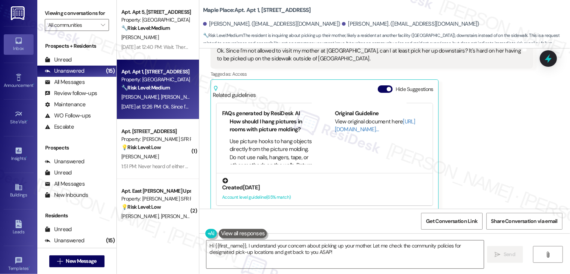
click at [335, 173] on div "Created 19 days ago Account level guideline ( 65 % match)" at bounding box center [324, 189] width 216 height 32
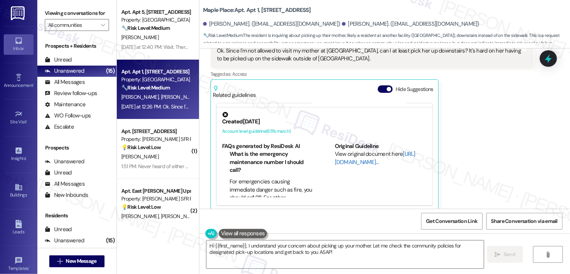
click at [350, 153] on link "[URL][DOMAIN_NAME]…" at bounding box center [375, 157] width 81 height 15
drag, startPoint x: 255, startPoint y: 9, endPoint x: 310, endPoint y: 11, distance: 54.9
click at [310, 11] on div "Maple Place: Apt. Apt 1, 1414 Euclid Ave" at bounding box center [277, 10] width 149 height 9
copy b "1414 Euclid Ave"
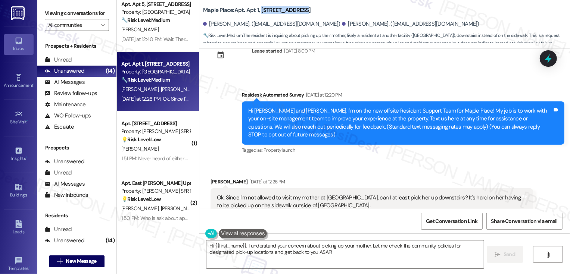
scroll to position [0, 0]
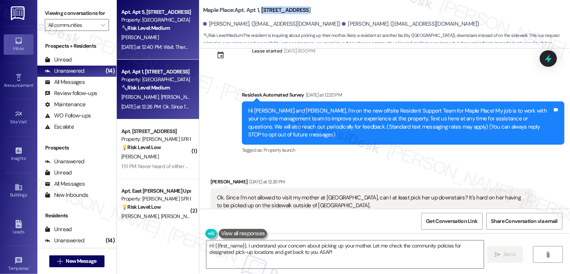
click at [137, 50] on div "Yesterday at 12:40 PM: Wait. There's an on-site management team? Yesterday at 1…" at bounding box center [190, 47] width 138 height 7
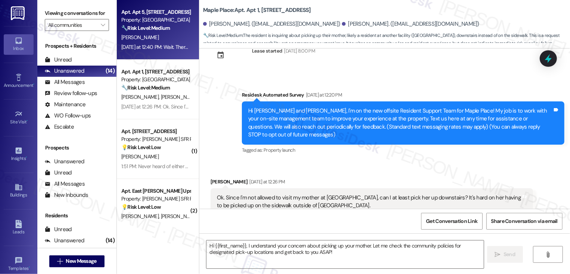
click at [137, 50] on div "Yesterday at 12:40 PM: Wait. There's an on-site management team? Yesterday at 1…" at bounding box center [190, 47] width 138 height 7
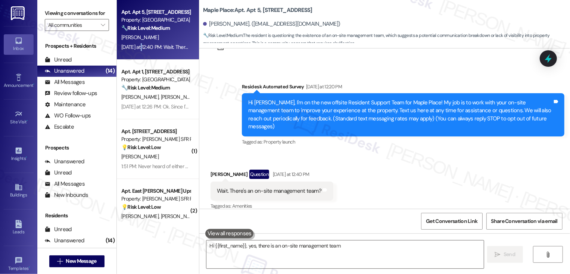
click at [137, 50] on div "Yesterday at 12:40 PM: Wait. There's an on-site management team? Yesterday at 1…" at bounding box center [190, 47] width 138 height 7
type textarea "Hi {{first_name}}, yes, there is an on-site management team! I'm happy to provi…"
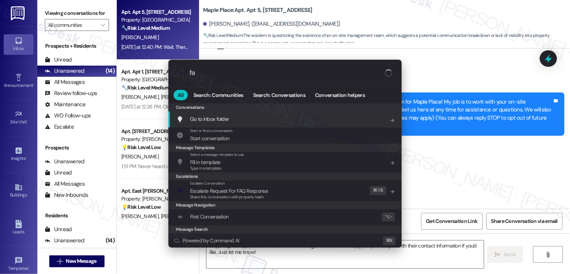
type input "faq"
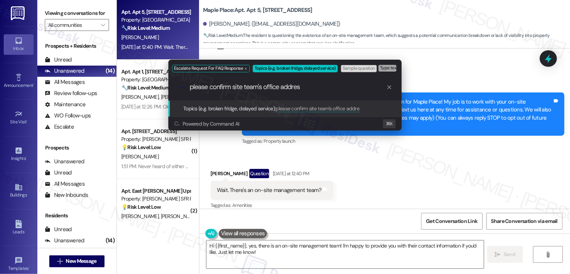
type input "please confirm site team's office address"
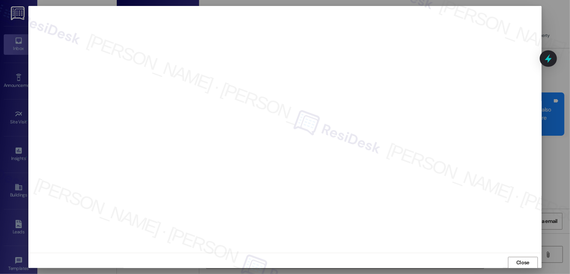
scroll to position [0, 0]
click at [520, 265] on span "Close" at bounding box center [522, 263] width 13 height 8
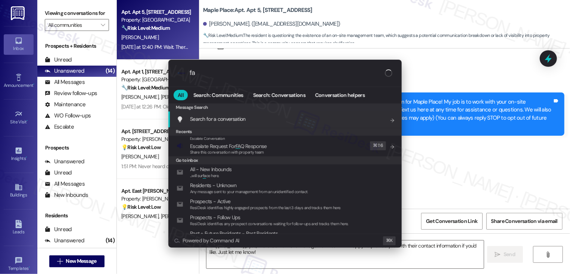
type input "faq"
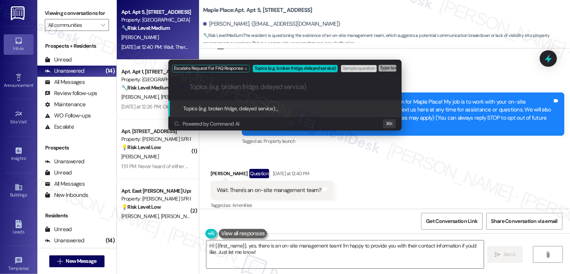
paste input "please confirm site team's office address"
type input "please confirm site team's office address"
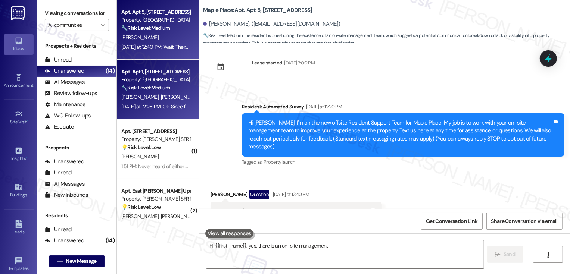
scroll to position [32, 0]
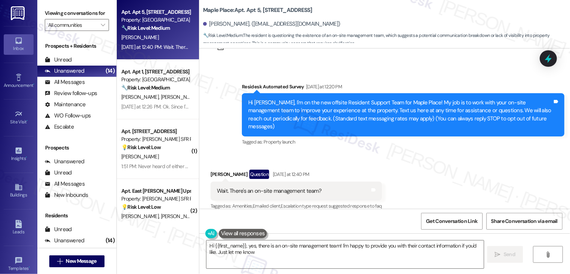
type textarea "Hi {{first_name}}, yes, there is an on-site management team! I'm happy to provi…"
click at [162, 85] on strong "🔧 Risk Level: Medium" at bounding box center [145, 87] width 48 height 7
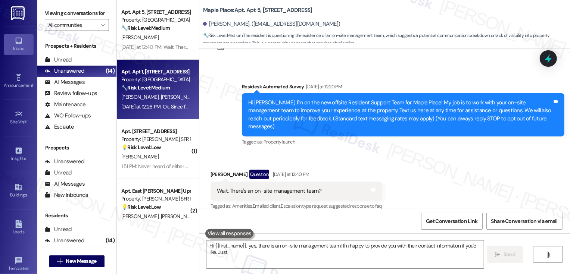
type textarea "Hi {{first_name}}, yes, there is an on-site management team! I'm happy to provi…"
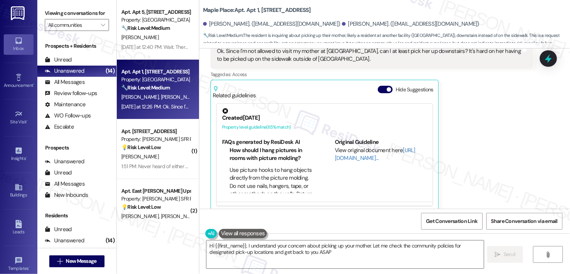
type textarea "Hi {{first_name}}, I understand your concern about picking up your mother. Let …"
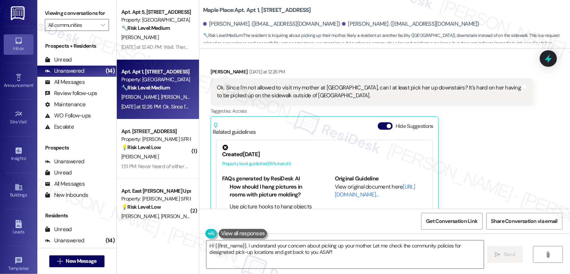
scroll to position [131, 0]
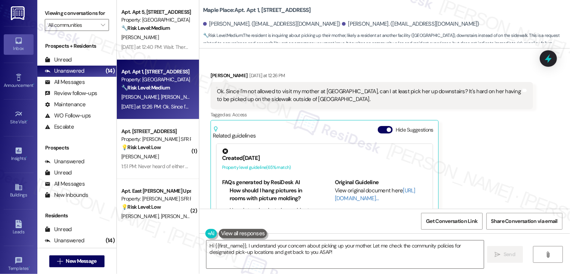
drag, startPoint x: 212, startPoint y: 82, endPoint x: 264, endPoint y: 82, distance: 52.2
click at [220, 88] on div "Ok. Since I'm not allowed to visit my mother at Corso, can I at least pick her …" at bounding box center [369, 96] width 304 height 16
click at [290, 90] on div "Ok. Since I'm not allowed to visit my mother at Corso, can I at least pick her …" at bounding box center [369, 96] width 304 height 16
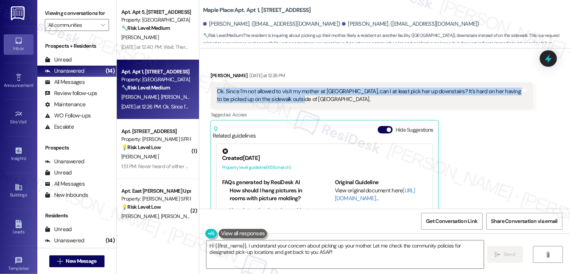
drag, startPoint x: 209, startPoint y: 82, endPoint x: 291, endPoint y: 94, distance: 82.1
click at [292, 97] on div "Ok. Since I'm not allowed to visit my mother at Corso, can I at least pick her …" at bounding box center [371, 95] width 322 height 27
copy div "Ok. Since I'm not allowed to visit my mother at Corso, can I at least pick her …"
click at [339, 90] on div "Ok. Since I'm not allowed to visit my mother at Corso, can I at least pick her …" at bounding box center [369, 96] width 304 height 16
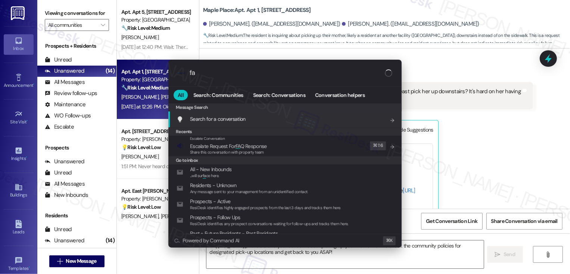
type input "faq"
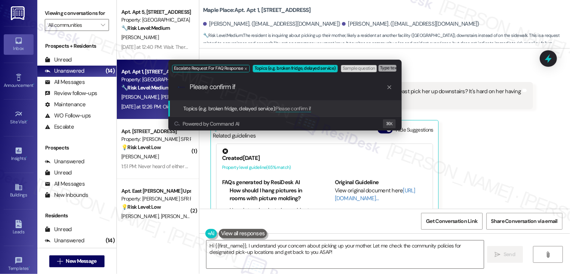
type input "Please confirm if"
click at [493, 109] on div "Escalate Request For FAQ Response Topics (e.g. broken fridge, delayed service) …" at bounding box center [285, 137] width 570 height 274
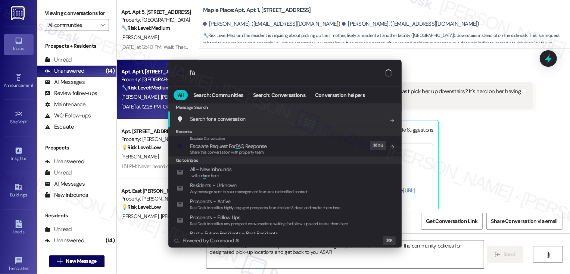
type input "faq"
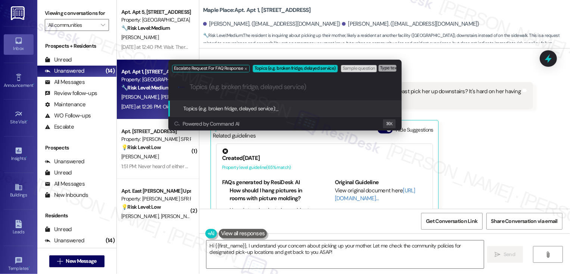
click at [524, 125] on div "Escalate Request For FAQ Response Topics (e.g. broken fridge, delayed service) …" at bounding box center [285, 137] width 570 height 274
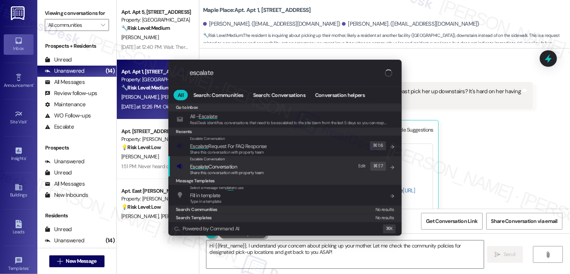
type input "escalate"
click at [229, 170] on span "Share this conversation with property team" at bounding box center [227, 172] width 74 height 5
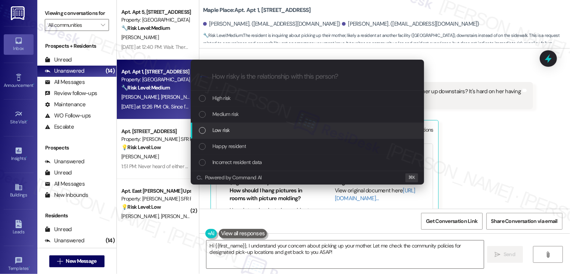
click at [221, 131] on span "Low risk" at bounding box center [220, 130] width 17 height 8
paste input "Please confirm if"
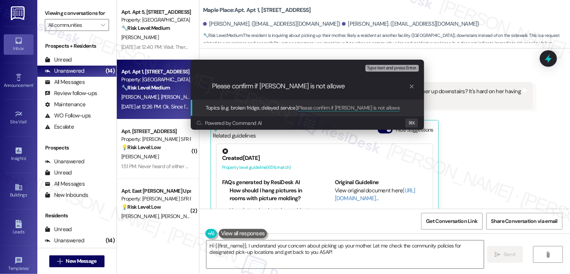
type input "Please confirm if Lori is not allowed"
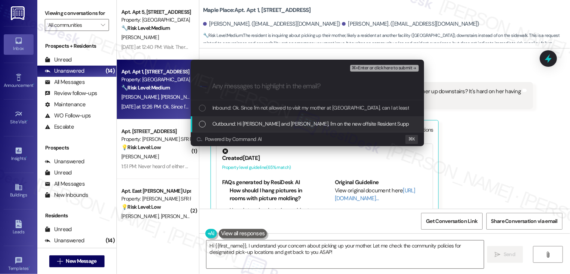
click at [529, 163] on div "Escalate Conversation Low risk Please confirm if Lori is not allowed Any messag…" at bounding box center [285, 137] width 570 height 274
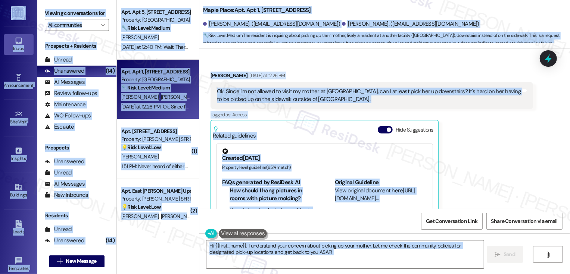
click at [473, 158] on div "Lori Banks Yesterday at 12:26 PM Ok. Since I'm not allowed to visit my mother a…" at bounding box center [371, 162] width 322 height 181
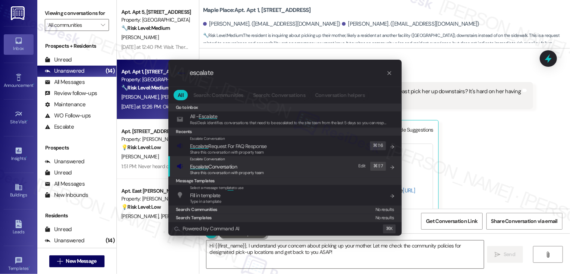
type input "escalate"
click at [271, 168] on div "Escalate Conversation Escalate Conversation Share this conversation with proper…" at bounding box center [285, 166] width 218 height 20
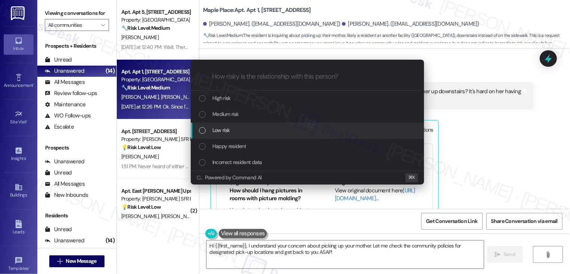
click at [237, 129] on div "Low risk" at bounding box center [308, 130] width 218 height 8
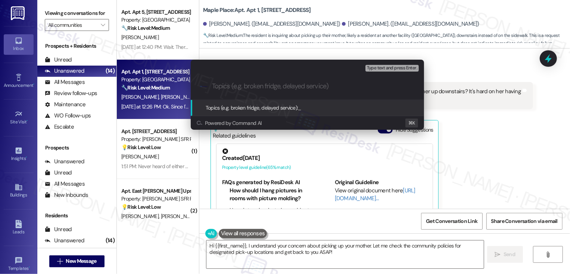
paste input "Please confirm if Lori is not allowed"
drag, startPoint x: 273, startPoint y: 86, endPoint x: 382, endPoint y: 83, distance: 109.3
click at [382, 86] on input "Please confirm if Lori is not allowed" at bounding box center [310, 86] width 197 height 8
type input "Please confirm if Lori's situation (not allowed to visit at Corso)"
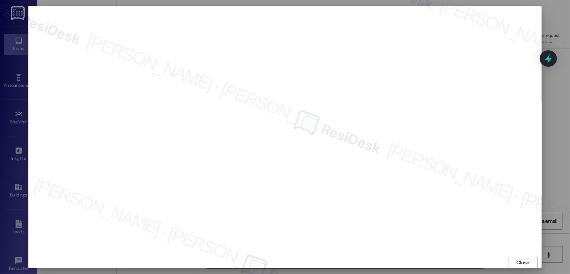
scroll to position [0, 0]
click at [524, 260] on span "Close" at bounding box center [522, 263] width 13 height 8
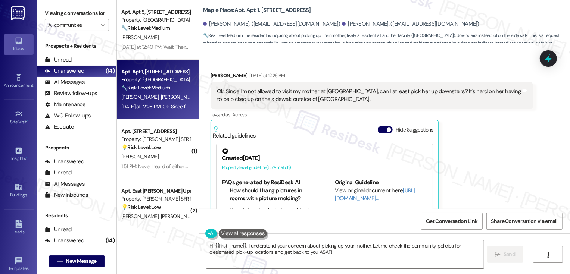
click at [482, 174] on div "Lori Banks Yesterday at 12:26 PM Ok. Since I'm not allowed to visit my mother a…" at bounding box center [371, 162] width 322 height 181
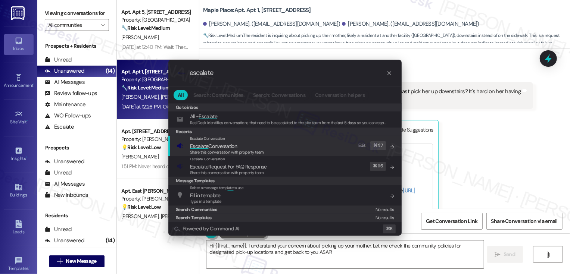
type input "escalate"
click at [253, 153] on span "Share this conversation with property team" at bounding box center [227, 152] width 74 height 5
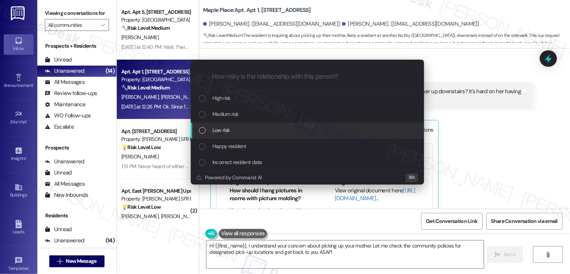
click at [228, 128] on span "Low risk" at bounding box center [220, 130] width 17 height 8
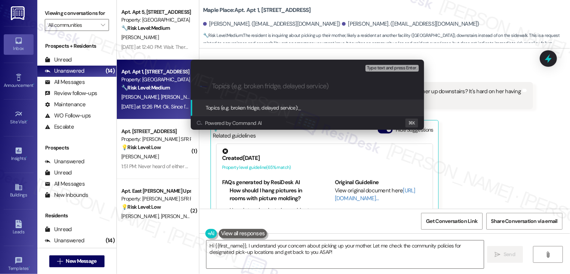
paste input "Please confirm if Lori's situation (not allowed to visit at Corso)"
click at [255, 88] on input "Please confirm if Lori's situation (not allowed to visit at Corso)" at bounding box center [310, 86] width 197 height 8
type input "Please confirm Lori's situation (not allowed to visit at Corso)"
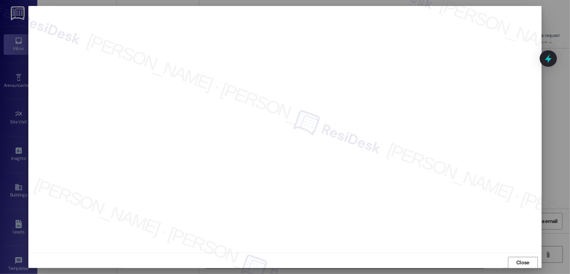
scroll to position [4, 0]
click at [525, 256] on span "Close" at bounding box center [522, 259] width 13 height 8
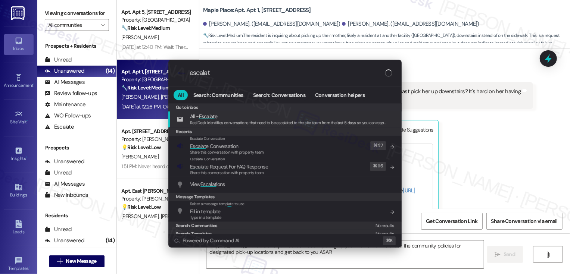
type input "escalate"
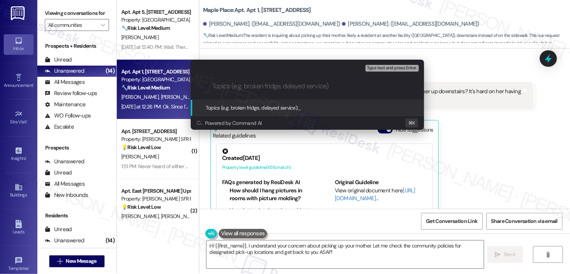
paste input "Please confirm Lori's situation (not allowed to visit at Corso)"
type input "Please confirm Lori's situation (not allowed to visit at Corso)"
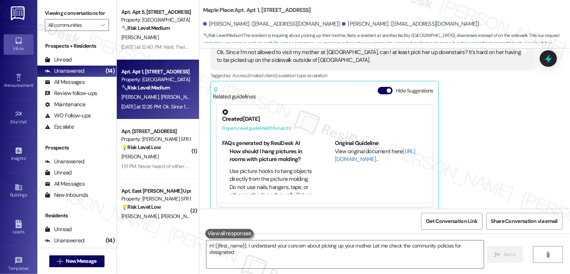
scroll to position [171, 0]
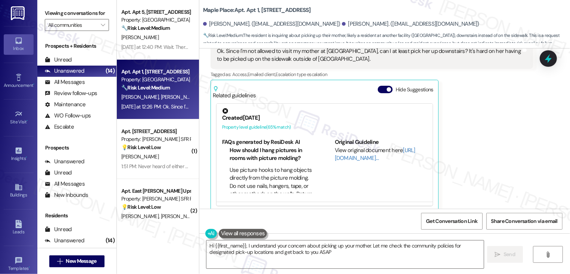
type textarea "Hi {{first_name}}, I understand your concern about picking up your mother. Let …"
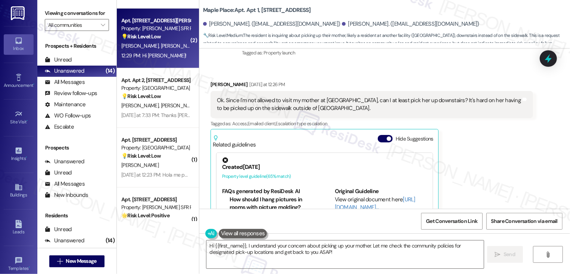
scroll to position [231, 0]
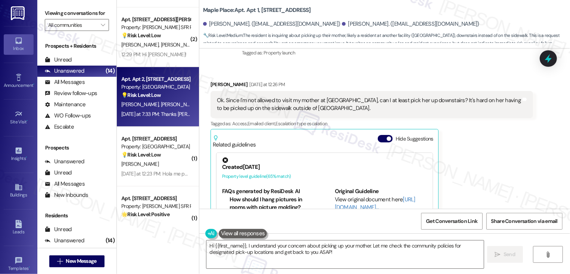
click at [152, 122] on div "Apt. Apt 2, 1360 North Ave Property: Maple Place 💡 Risk Level: Low The resident…" at bounding box center [158, 97] width 82 height 60
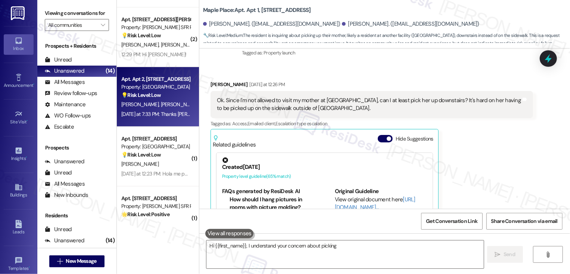
type textarea "Hi {{first_name}}, I understand your concern about picking up"
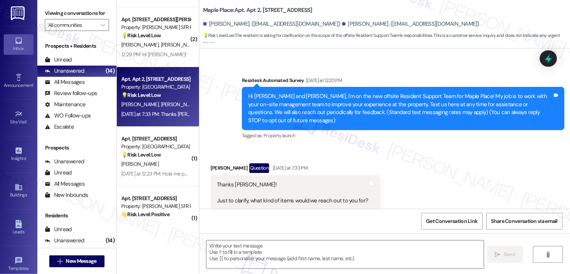
scroll to position [63, 0]
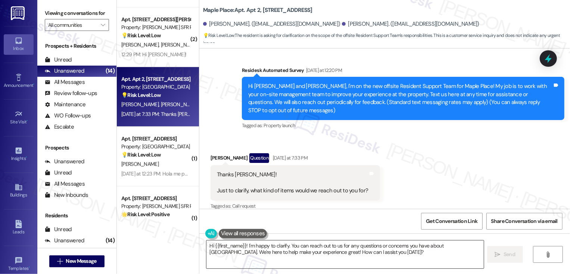
click at [243, 245] on textarea "Hi {{first_name}}! I'm happy to clarify. You can reach out to us for any questi…" at bounding box center [344, 255] width 277 height 28
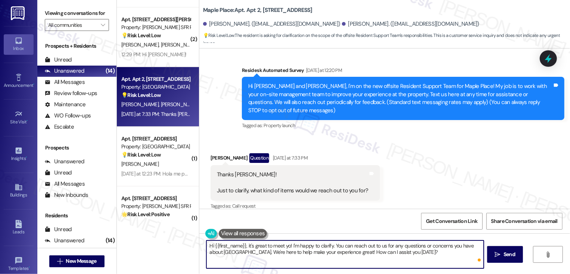
type textarea "Hi {{first_name}}, it's great to meet you! I'm happy to clarify. You can reach …"
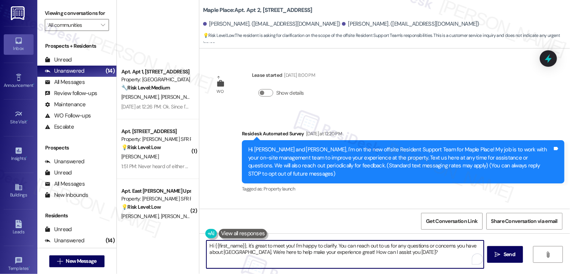
scroll to position [63, 0]
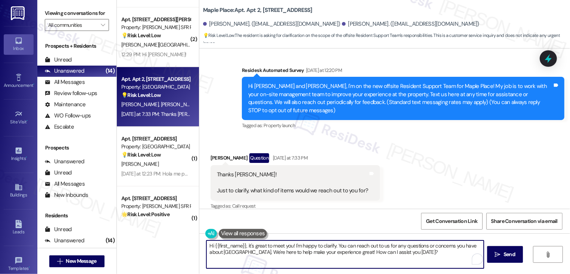
click at [210, 153] on div "[PERSON_NAME] Question [DATE] at 7:33 PM" at bounding box center [295, 159] width 170 height 12
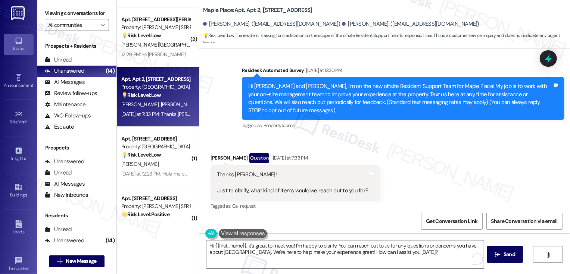
click at [210, 153] on div "[PERSON_NAME] Question [DATE] at 7:33 PM" at bounding box center [295, 159] width 170 height 12
copy div "[PERSON_NAME]"
click at [234, 246] on textarea "Hi {{first_name}}, it's great to meet you! I'm happy to clarify. You can reach …" at bounding box center [344, 255] width 277 height 28
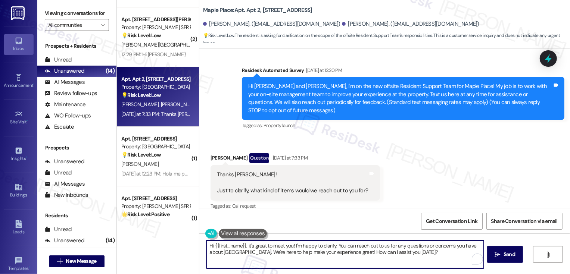
click at [234, 246] on textarea "Hi {{first_name}}, it's great to meet you! I'm happy to clarify. You can reach …" at bounding box center [344, 255] width 277 height 28
paste textarea "[PERSON_NAME]"
drag, startPoint x: 270, startPoint y: 245, endPoint x: 329, endPoint y: 245, distance: 59.7
click at [329, 245] on textarea "Hi [PERSON_NAME], it's great to meet you! I'm happy to clarify. You can reach o…" at bounding box center [344, 255] width 277 height 28
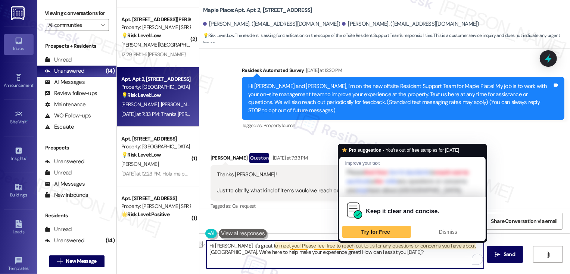
drag, startPoint x: 330, startPoint y: 247, endPoint x: 350, endPoint y: 248, distance: 20.2
click at [350, 248] on textarea "Hi [PERSON_NAME], it's great to meet you! Please feel free to reach out to us f…" at bounding box center [344, 255] width 277 height 28
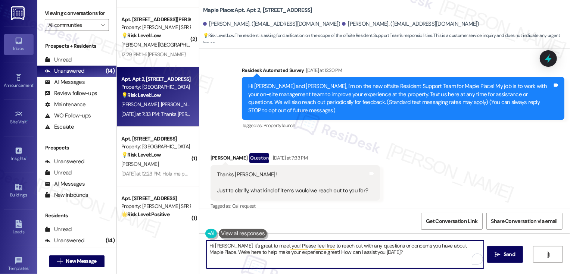
drag, startPoint x: 461, startPoint y: 245, endPoint x: 456, endPoint y: 265, distance: 20.5
click at [456, 266] on textarea "Hi [PERSON_NAME], it's great to meet you! Please feel free to reach out with an…" at bounding box center [344, 255] width 277 height 28
click at [467, 246] on textarea "Hi [PERSON_NAME], it's great to meet you! Please feel free to reach out with an…" at bounding box center [344, 255] width 277 height 28
click at [340, 251] on textarea "Hi [PERSON_NAME], it's great to meet you! Please feel free to reach out with an…" at bounding box center [344, 255] width 277 height 28
click at [366, 251] on textarea "Hi [PERSON_NAME], it's great to meet you! Please feel free to reach out with an…" at bounding box center [344, 255] width 277 height 28
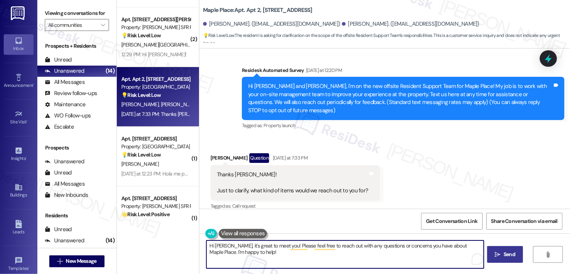
type textarea "Hi [PERSON_NAME], it's great to meet you! Please feel free to reach out with an…"
click at [502, 254] on span "Send" at bounding box center [509, 255] width 15 height 8
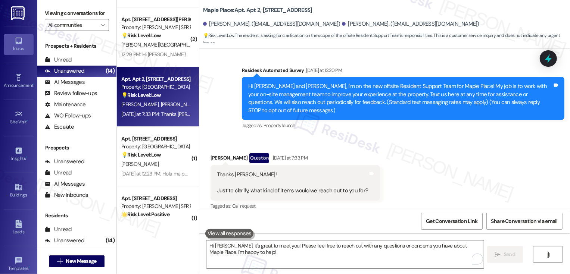
scroll to position [123, 0]
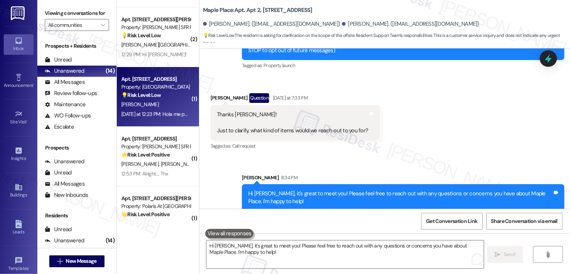
click at [162, 106] on div "[PERSON_NAME]" at bounding box center [155, 104] width 71 height 9
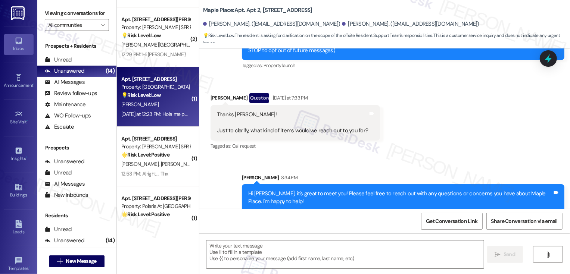
click at [162, 106] on div "[PERSON_NAME]" at bounding box center [155, 104] width 71 height 9
type textarea "Fetching suggested responses. Please feel free to read through the conversation…"
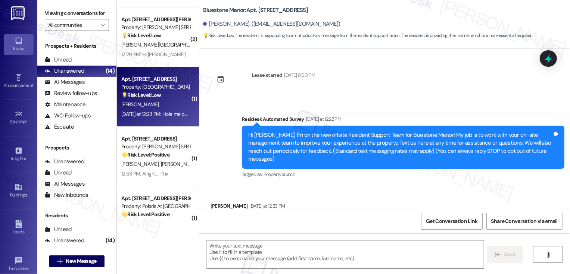
scroll to position [39, 0]
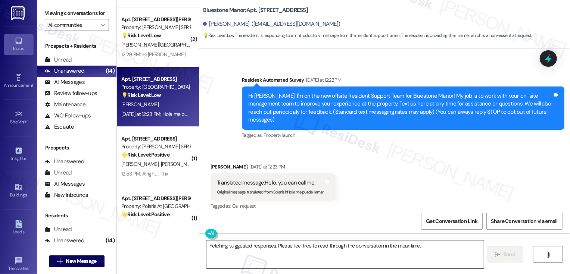
click at [224, 250] on textarea "Fetching suggested responses. Please feel free to read through the conversation…" at bounding box center [344, 255] width 277 height 28
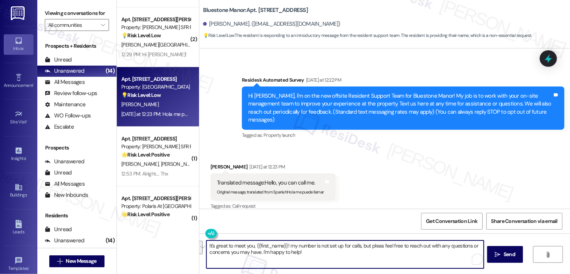
click at [203, 251] on button "See rewrite suggestions" at bounding box center [200, 247] width 6 height 13
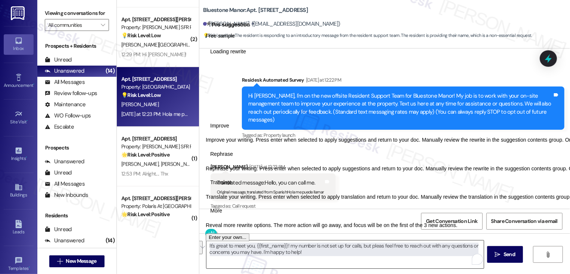
click at [252, 260] on textarea "It's great to meet you, {{first_name}}! my number is not set up for calls, but …" at bounding box center [344, 255] width 277 height 28
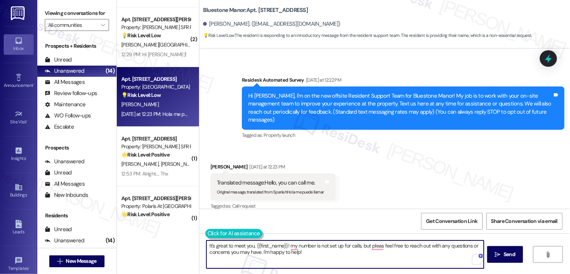
click at [210, 234] on button at bounding box center [233, 233] width 57 height 9
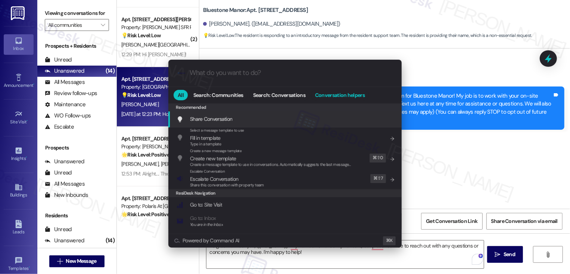
click at [329, 93] on span "Conversation helpers" at bounding box center [340, 95] width 50 height 5
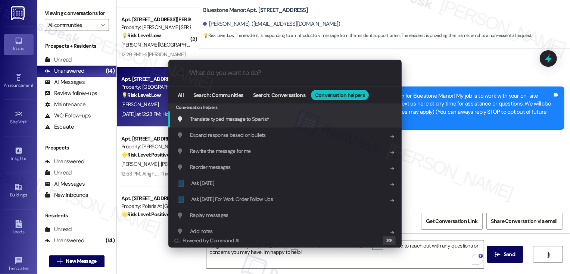
click at [248, 123] on span "Translate typed message to Spanish" at bounding box center [229, 119] width 79 height 8
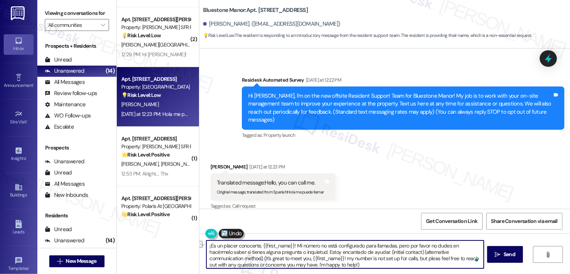
drag, startPoint x: 361, startPoint y: 253, endPoint x: 475, endPoint y: 253, distance: 114.1
click at [475, 254] on textarea "¡Es un placer conocerte, {{first_name}}! Mi número no está configurado para lla…" at bounding box center [344, 255] width 277 height 28
click at [266, 259] on textarea "¡Es un placer conocerte, {{first_name}}! Mi número no está configurado para lla…" at bounding box center [344, 255] width 277 height 28
type textarea "¡Es un placer conocerte, {{first_name}}! Mi número no está configurado para lla…"
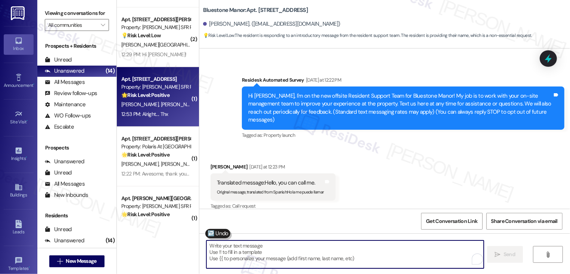
click at [176, 120] on div "Apt. [STREET_ADDRESS] Property: [PERSON_NAME] SFR Portfolio 🌟 Risk Level: Posit…" at bounding box center [158, 97] width 82 height 60
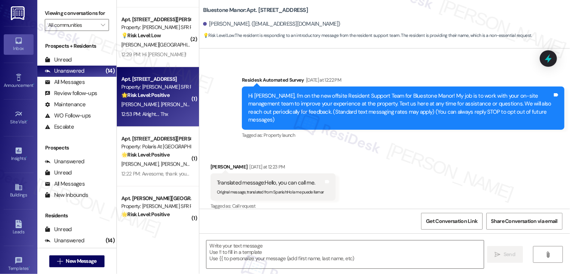
click at [176, 120] on div "Apt. [STREET_ADDRESS] Property: [PERSON_NAME] SFR Portfolio 🌟 Risk Level: Posit…" at bounding box center [158, 97] width 82 height 60
type textarea "Fetching suggested responses. Please feel free to read through the conversation…"
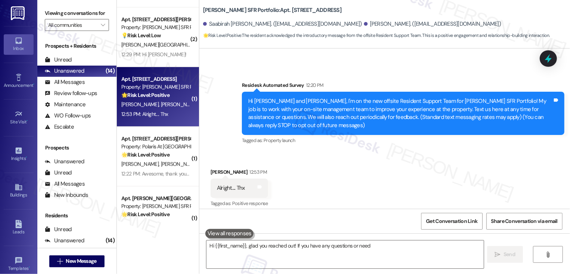
scroll to position [54, 0]
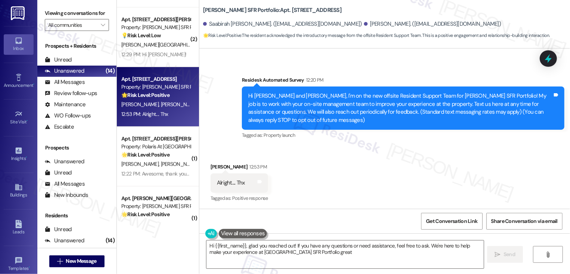
type textarea "Hi {{first_name}}, glad you reached out! If you have any questions or need assi…"
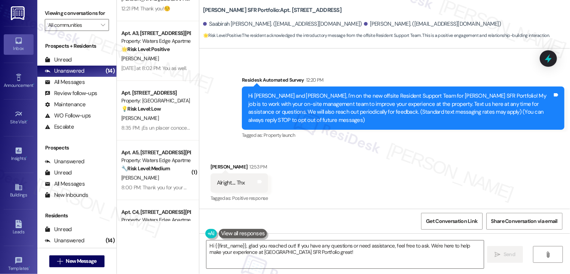
scroll to position [477, 0]
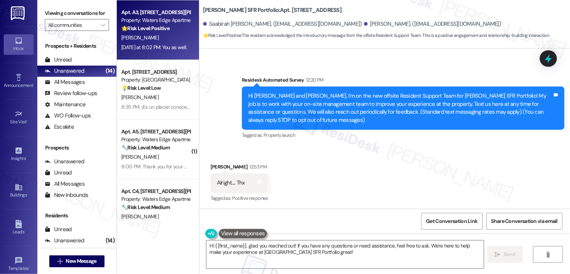
click at [159, 37] on div "[PERSON_NAME]" at bounding box center [155, 37] width 71 height 9
type textarea "Hi {{first_name}}, glad you reached out! If you have any questions or need assi…"
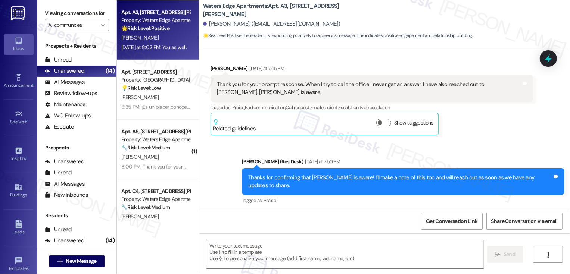
type textarea "Fetching suggested responses. Please feel free to read through the conversation…"
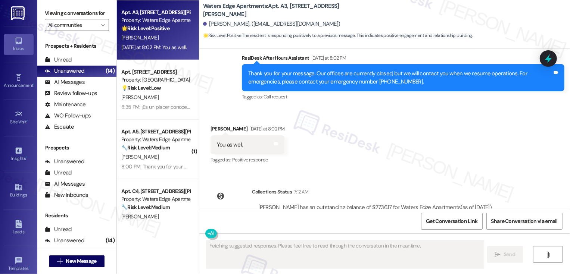
scroll to position [804, 0]
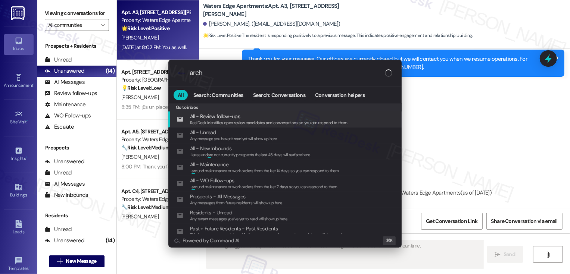
type input "archi"
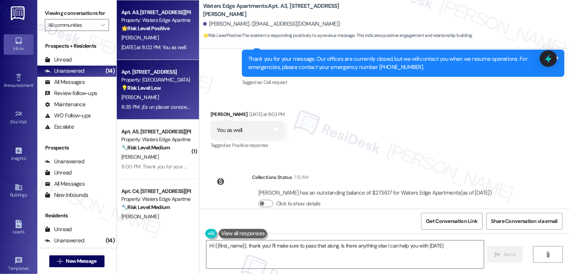
type textarea "Hi {{first_name}}, thank you! I'll make sure to pass that along. Is there anyth…"
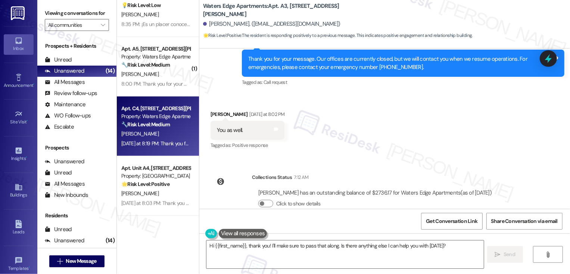
scroll to position [584, 0]
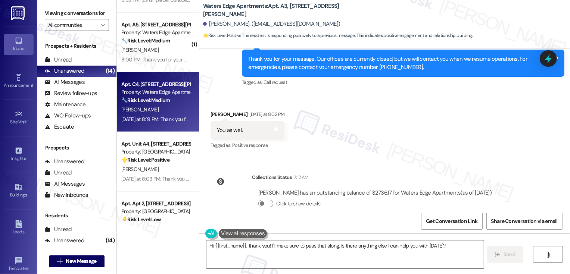
click at [153, 121] on div "[DATE] at 8:19 PM: Thank you for your message. Our offices are currently closed…" at bounding box center [349, 119] width 456 height 7
type textarea "Fetching suggested responses. Please feel free to read through the conversation…"
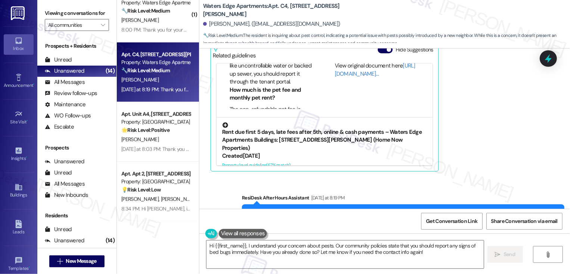
scroll to position [384, 0]
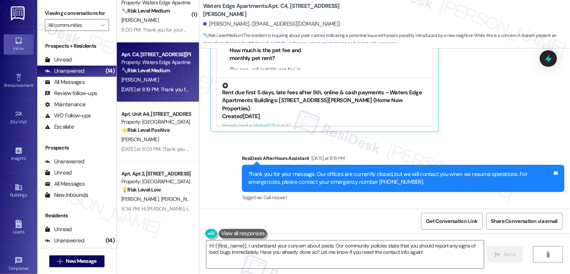
click at [269, 122] on div "Property level guideline ( 67 % match)" at bounding box center [324, 126] width 205 height 8
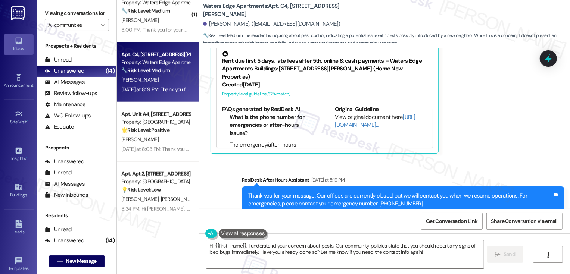
scroll to position [44, 0]
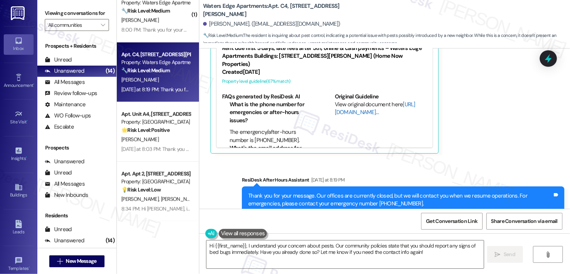
click at [347, 104] on link "[URL][DOMAIN_NAME]…" at bounding box center [375, 108] width 81 height 15
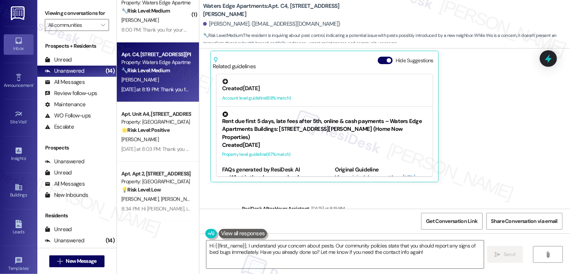
scroll to position [329, 0]
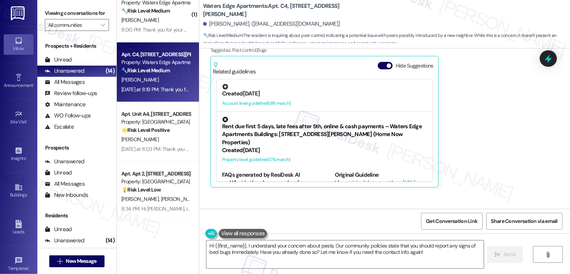
click at [303, 100] on div "Account level guideline ( 68 % match)" at bounding box center [324, 104] width 205 height 8
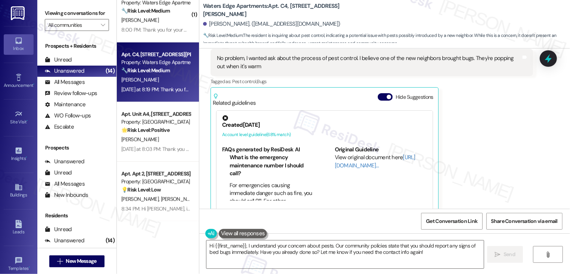
scroll to position [306, 0]
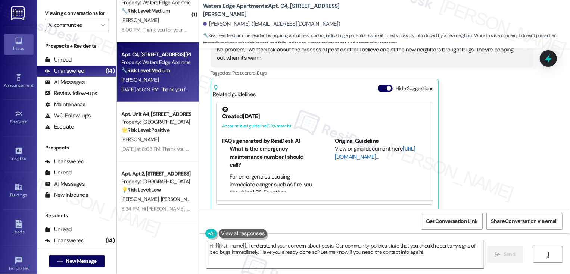
click at [340, 157] on link "[URL][DOMAIN_NAME]…" at bounding box center [375, 152] width 81 height 15
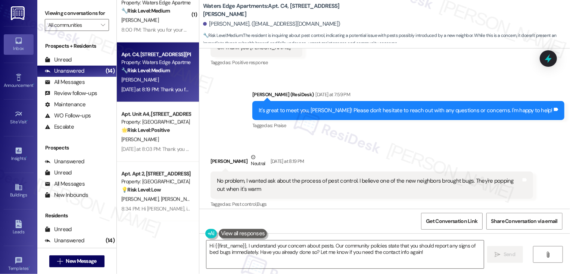
scroll to position [179, 0]
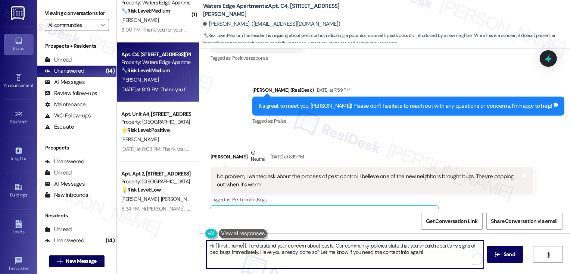
drag, startPoint x: 330, startPoint y: 245, endPoint x: 360, endPoint y: 272, distance: 40.1
click at [360, 272] on div "Hi {{first_name}}, I understand your concern about pests. Our community policie…" at bounding box center [384, 262] width 370 height 56
type textarea "Hi {{first_name}}, I understand your concern about pests."
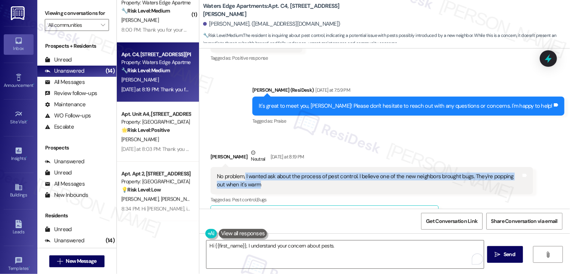
drag, startPoint x: 240, startPoint y: 176, endPoint x: 255, endPoint y: 187, distance: 18.7
click at [255, 187] on div "No problem, I wanted ask about the process of pest control. I believe one of th…" at bounding box center [369, 181] width 304 height 16
copy div "I wanted ask about the process of pest control. I believe one of the new neighb…"
click at [266, 186] on div "No problem, I wanted ask about the process of pest control. I believe one of th…" at bounding box center [369, 181] width 304 height 16
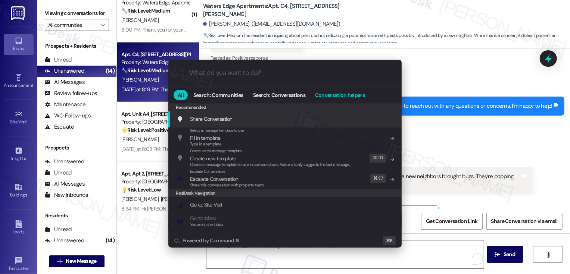
click at [333, 94] on span "Conversation helpers" at bounding box center [340, 95] width 50 height 5
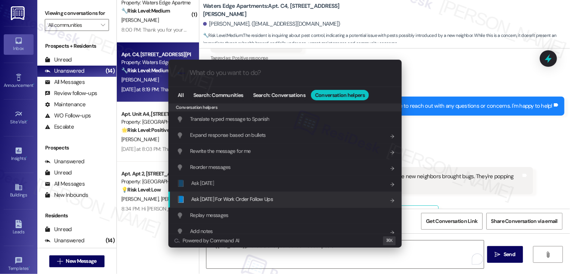
click at [247, 197] on span "Ask [DATE] For Work Order Follow Ups" at bounding box center [232, 199] width 82 height 7
paste input "I wanted ask about the process of pest control. I believe one of the new neighb…"
type input "I wanted ask about the process of pest control. I believe one of the new neighb…"
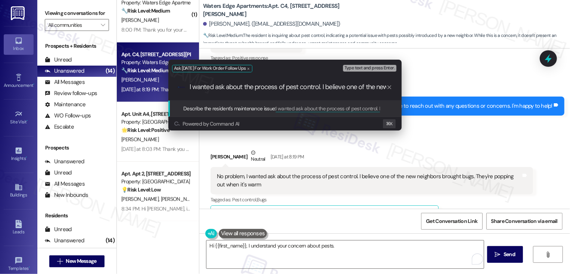
scroll to position [0, 176]
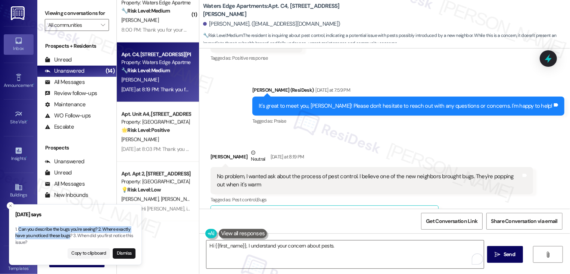
drag, startPoint x: 19, startPoint y: 229, endPoint x: 71, endPoint y: 236, distance: 52.7
click at [71, 236] on p "1. Can you describe the bugs you're seeing? 2. Where exactly have you noticed t…" at bounding box center [75, 236] width 120 height 20
copy p "Can you describe the bugs you're seeing? 2. Where exactly have you noticed thes…"
click at [358, 248] on textarea "Hi {{first_name}}, I understand your concern about pests." at bounding box center [344, 255] width 277 height 28
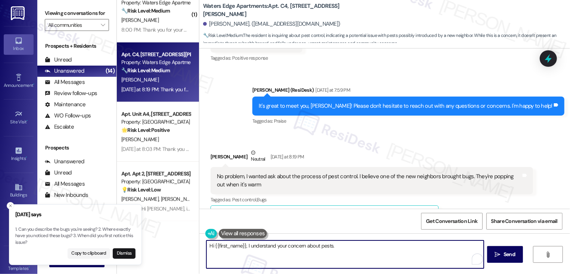
paste textarea "Can you describe the bugs you're seeing? 2. Where exactly have you noticed thes…"
click at [424, 244] on textarea "Hi {{first_name}}, I understand your concern about pests. Can you describe the …" at bounding box center [344, 255] width 277 height 28
drag, startPoint x: 238, startPoint y: 253, endPoint x: 297, endPoint y: 255, distance: 59.0
click at [297, 255] on textarea "Hi {{first_name}}, I understand your concern about pests. Can you describe the …" at bounding box center [344, 255] width 277 height 28
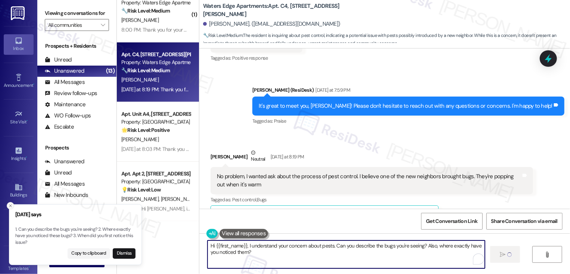
type textarea "Hi {{first_name}}, I understand your concern about pests. Can you describe the …"
click at [10, 205] on icon "Close toast" at bounding box center [10, 206] width 4 height 4
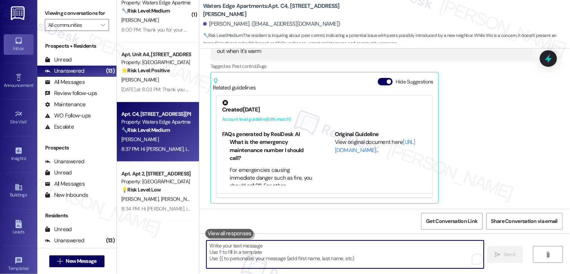
scroll to position [44, 0]
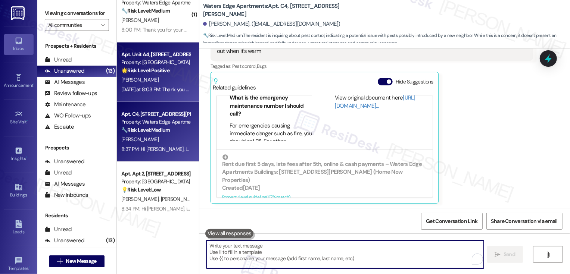
click at [153, 80] on div "[PERSON_NAME]" at bounding box center [155, 79] width 71 height 9
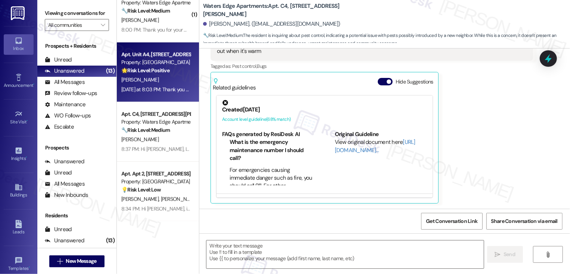
click at [153, 80] on div "[PERSON_NAME]" at bounding box center [155, 79] width 71 height 9
type textarea "Fetching suggested responses. Please feel free to read through the conversation…"
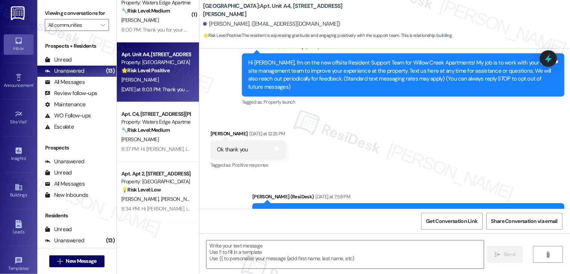
type textarea "Fetching suggested responses. Please feel free to read through the conversation…"
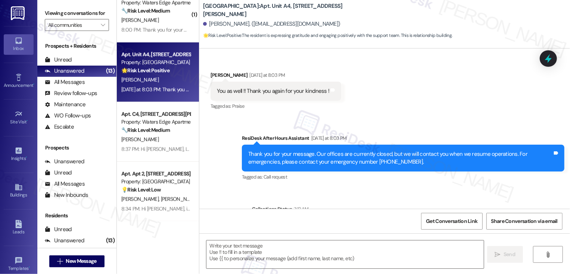
scroll to position [320, 0]
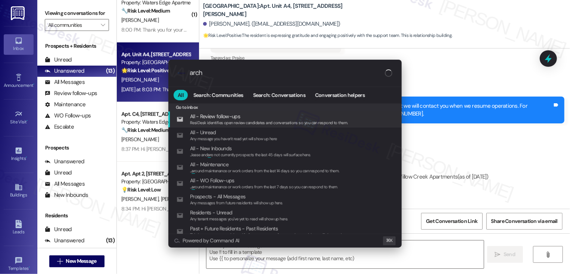
type input "archi"
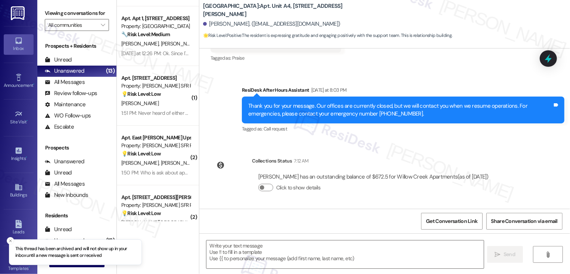
scroll to position [0, 0]
